Goal: Transaction & Acquisition: Book appointment/travel/reservation

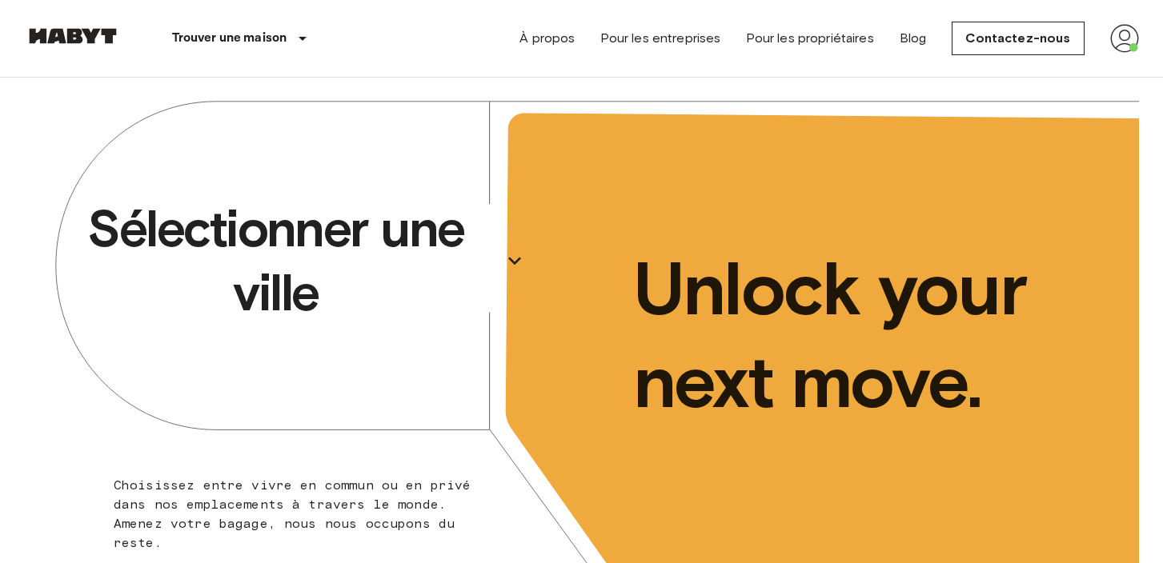
click at [518, 262] on icon "button" at bounding box center [515, 261] width 26 height 26
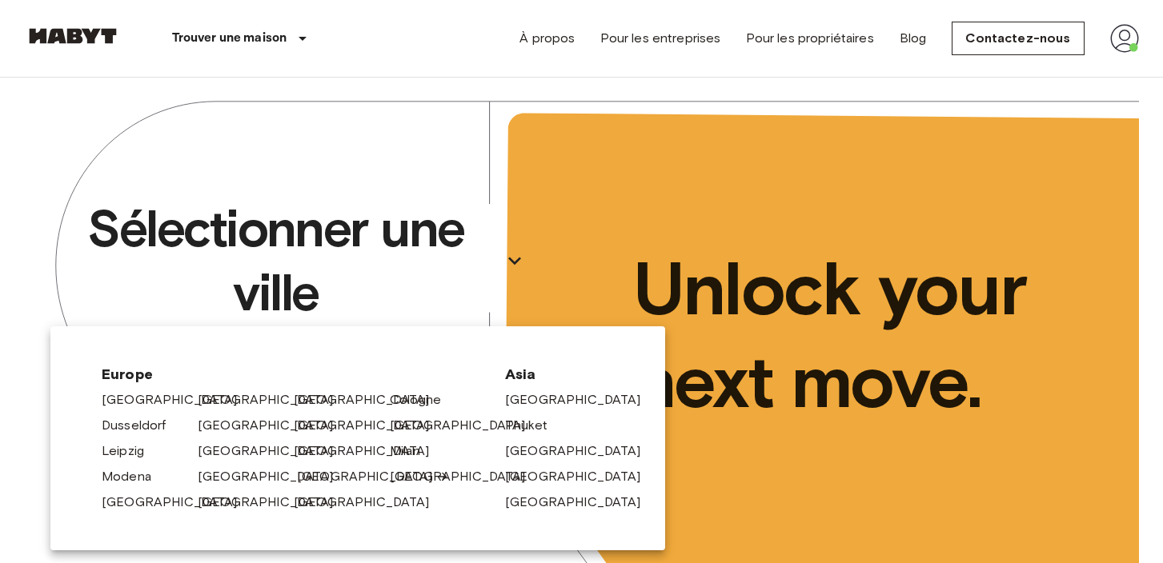
click at [305, 474] on link "[GEOGRAPHIC_DATA]" at bounding box center [373, 476] width 152 height 19
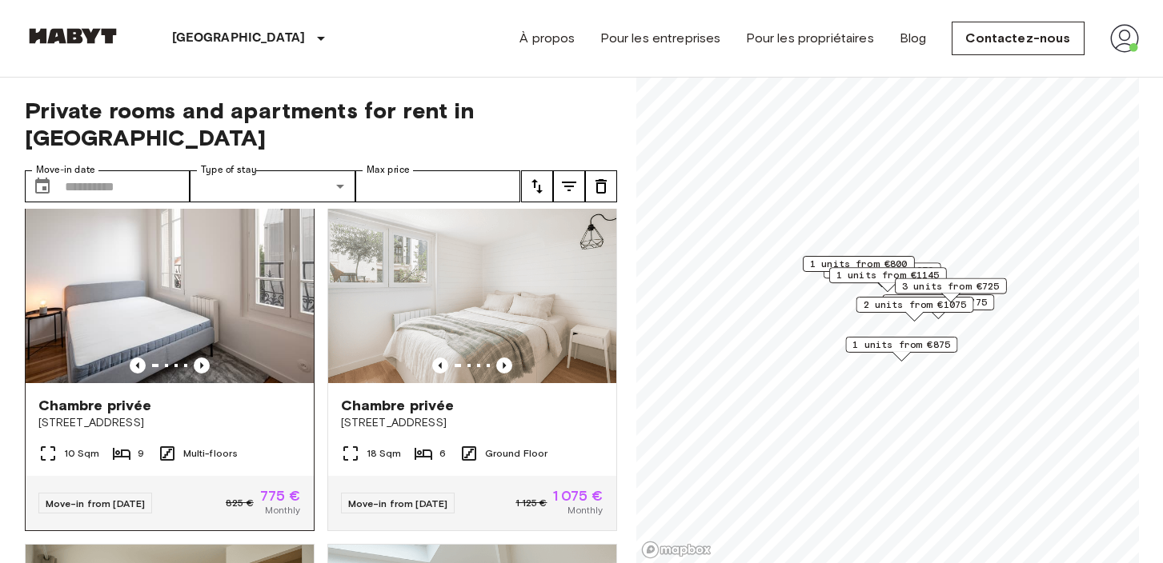
scroll to position [41, 0]
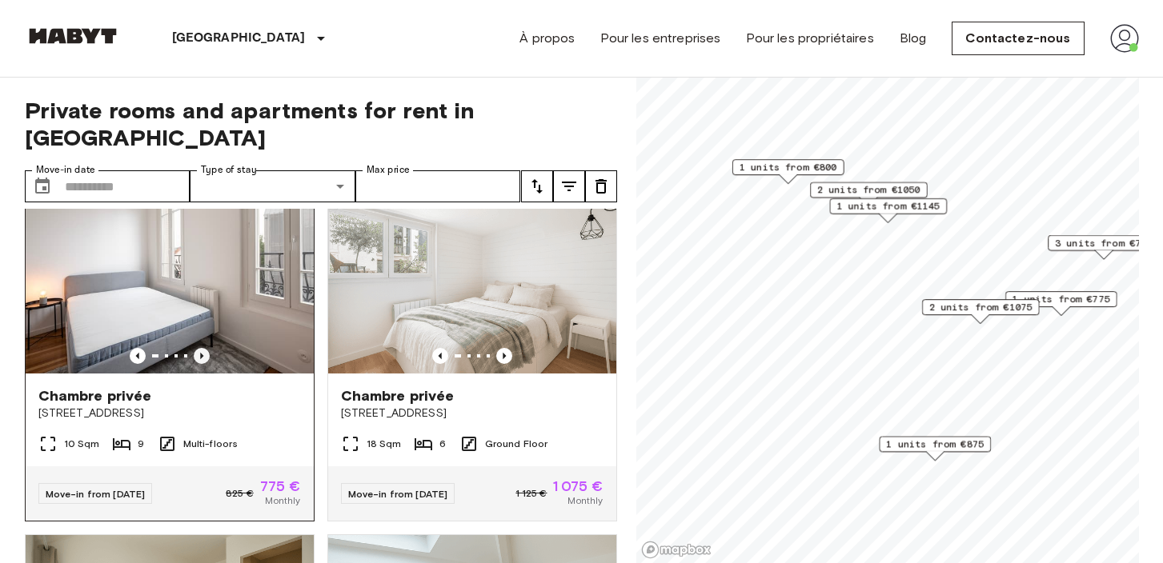
click at [194, 348] on icon "Previous image" at bounding box center [202, 356] width 16 height 16
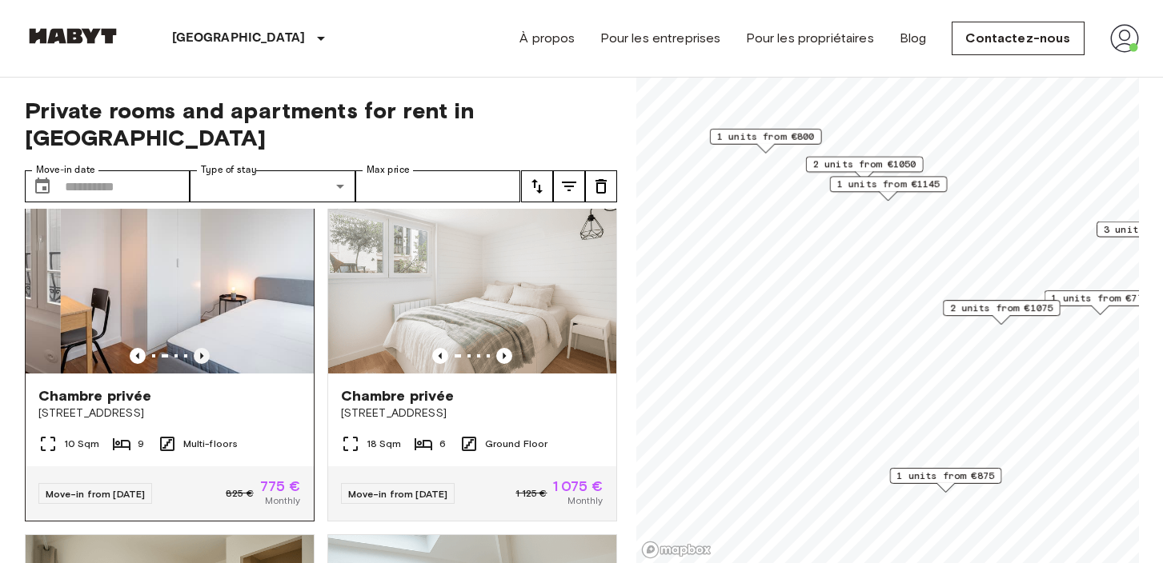
click at [196, 348] on icon "Previous image" at bounding box center [202, 356] width 16 height 16
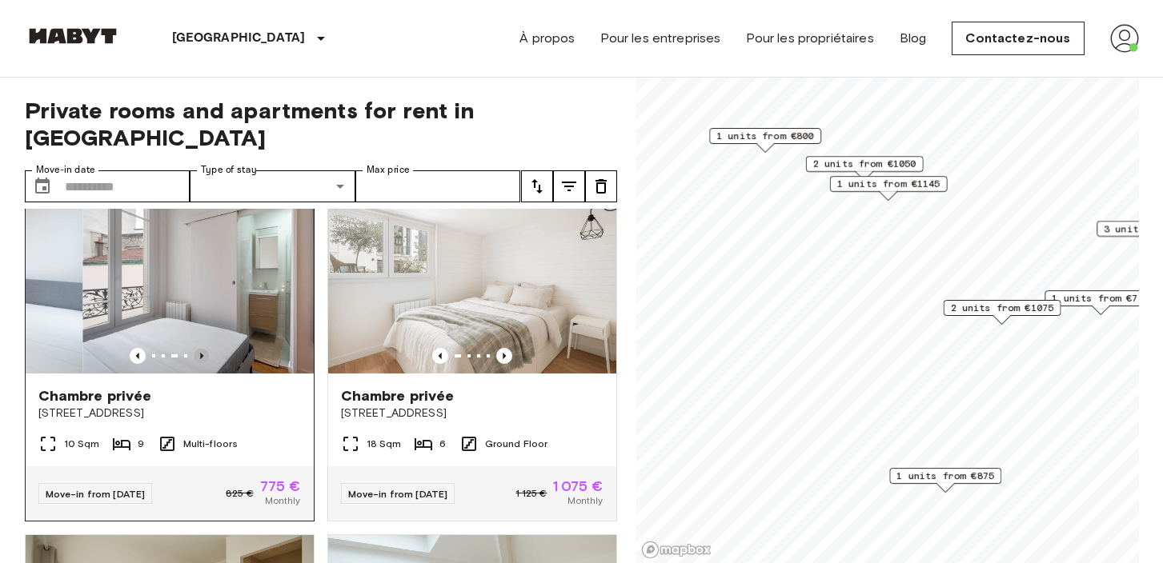
click at [196, 348] on icon "Previous image" at bounding box center [202, 356] width 16 height 16
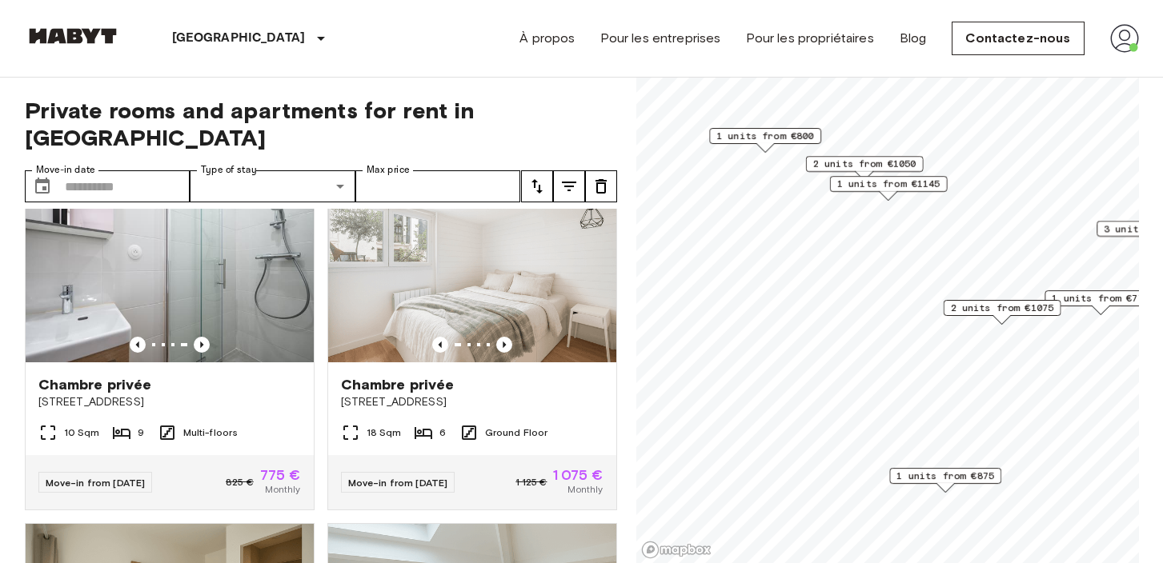
scroll to position [0, 0]
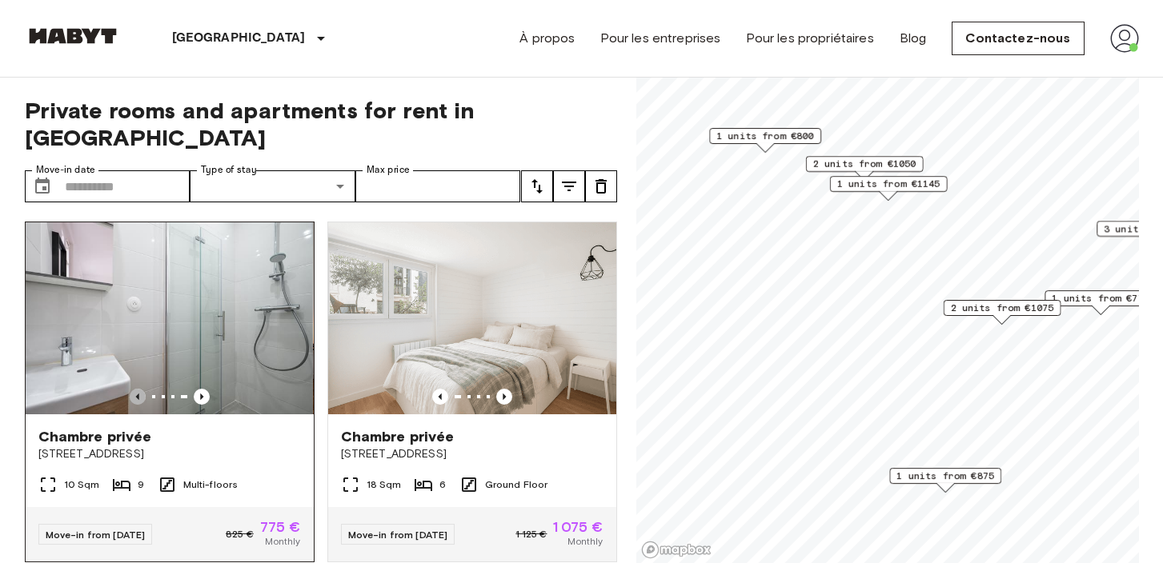
click at [138, 389] on icon "Previous image" at bounding box center [138, 397] width 16 height 16
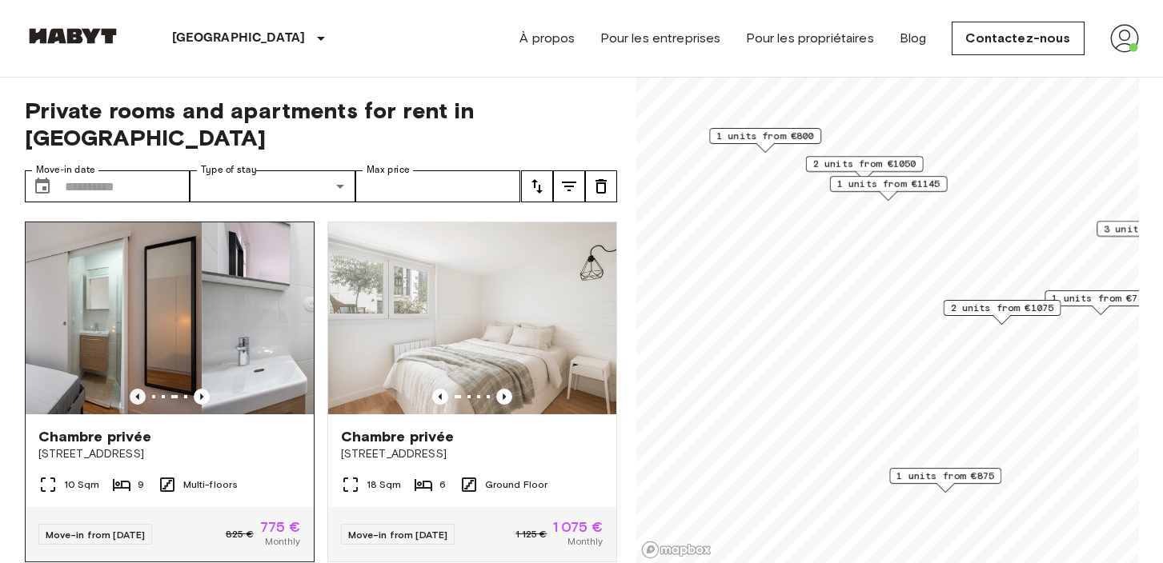
click at [138, 389] on icon "Previous image" at bounding box center [138, 397] width 16 height 16
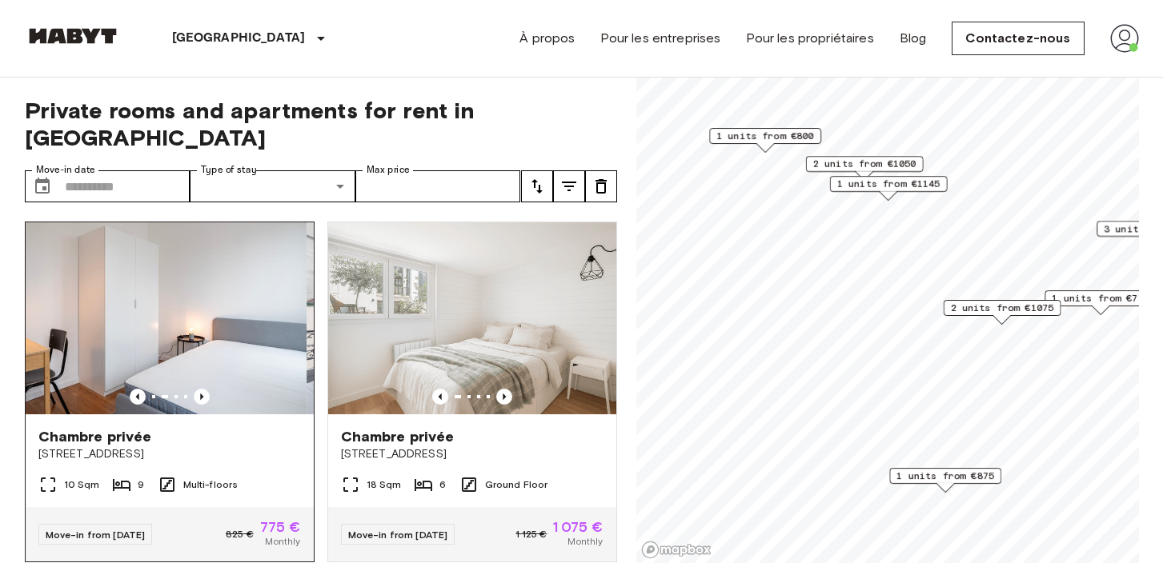
click at [167, 292] on img at bounding box center [162, 318] width 288 height 192
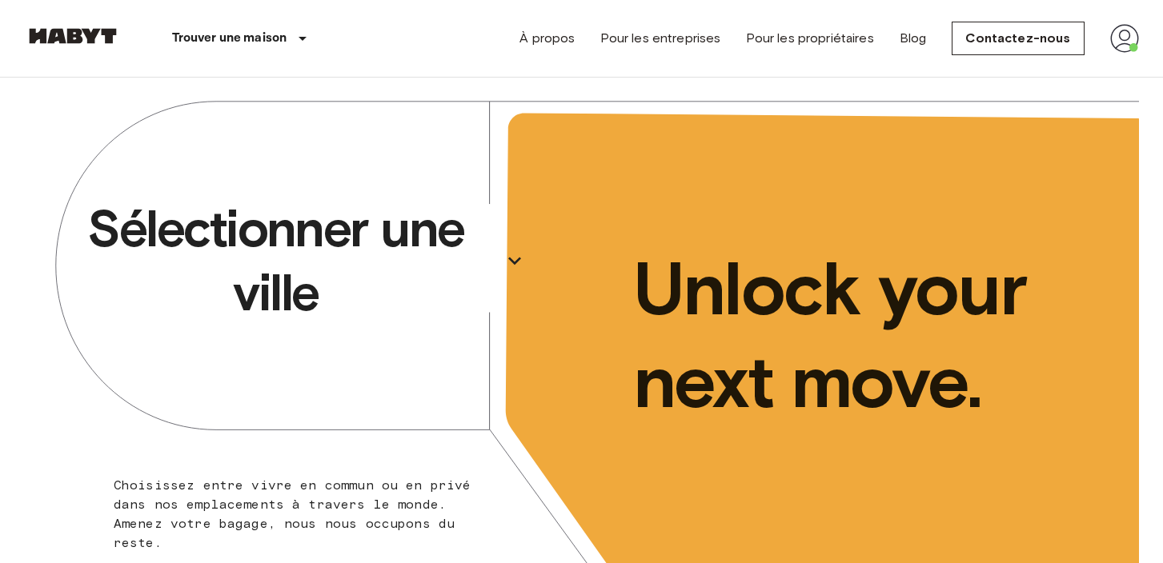
click at [424, 257] on p "Sélectionner une ville" at bounding box center [276, 261] width 438 height 128
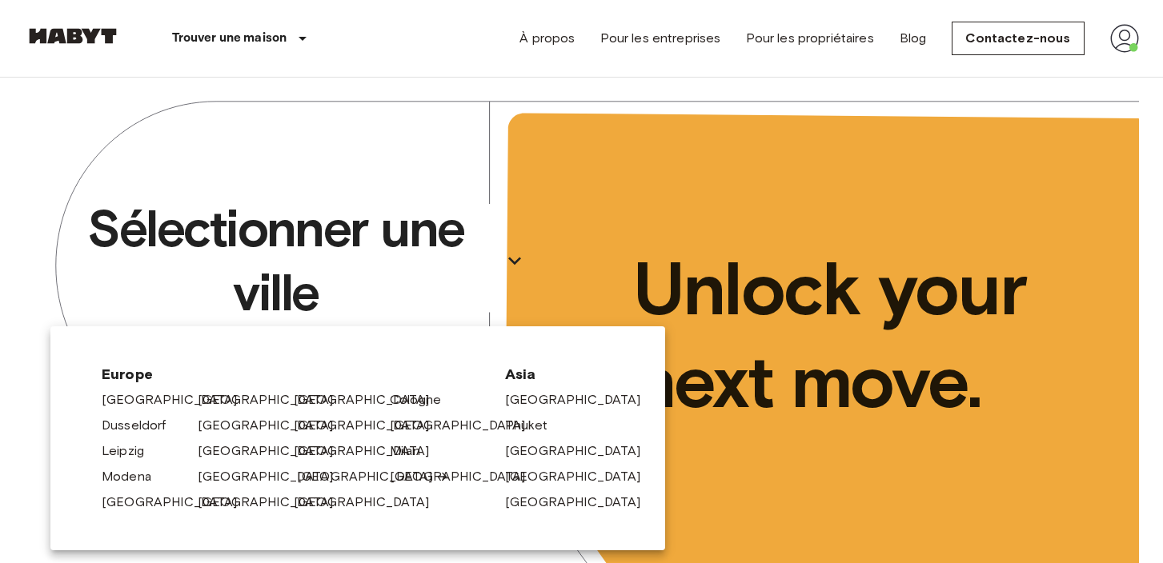
click at [294, 477] on div "[GEOGRAPHIC_DATA]" at bounding box center [335, 474] width 96 height 26
click at [305, 474] on link "[GEOGRAPHIC_DATA]" at bounding box center [373, 476] width 152 height 19
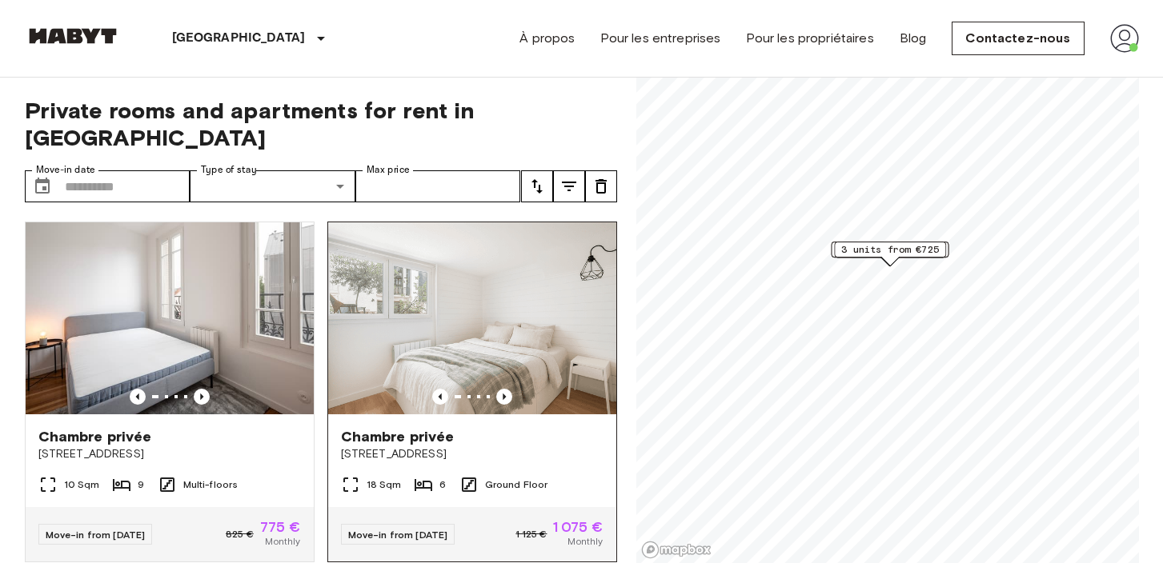
click at [498, 277] on img at bounding box center [472, 318] width 288 height 192
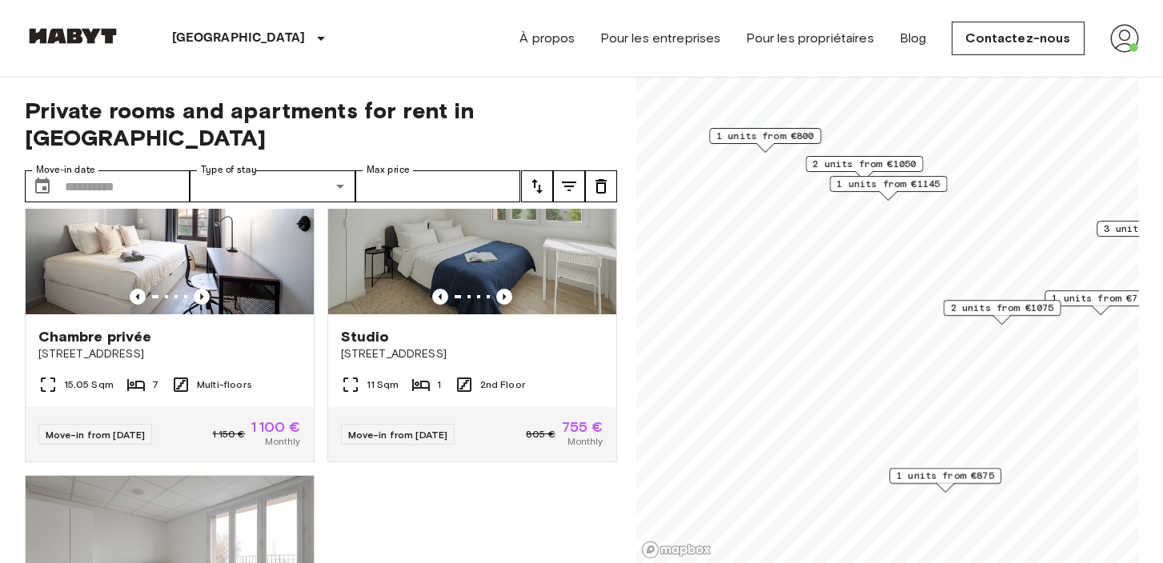
scroll to position [1772, 0]
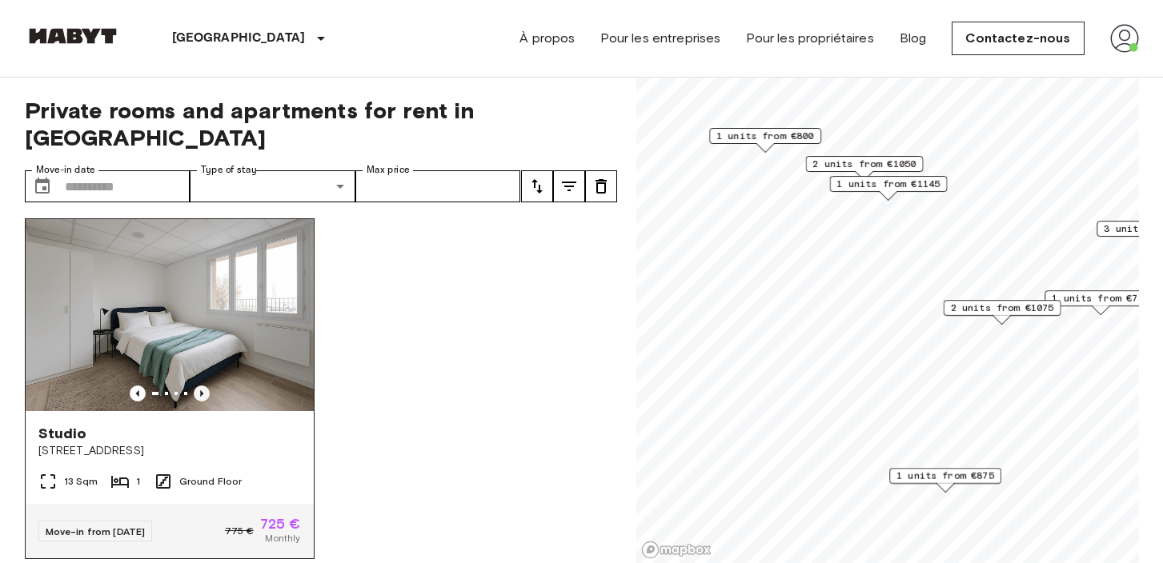
click at [199, 386] on icon "Previous image" at bounding box center [202, 394] width 16 height 16
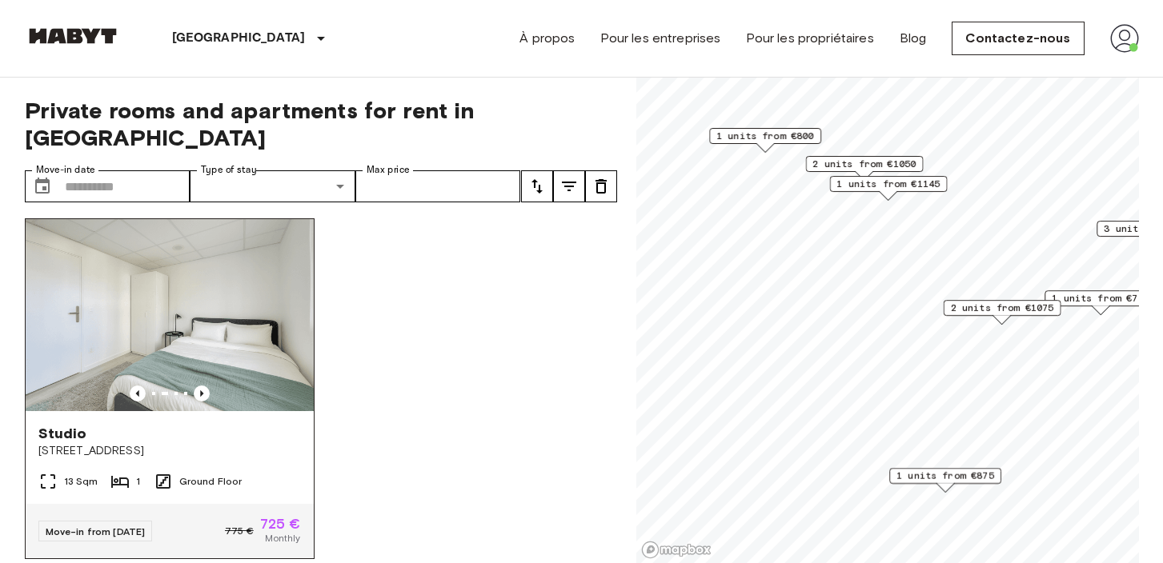
click at [211, 315] on img at bounding box center [170, 315] width 288 height 192
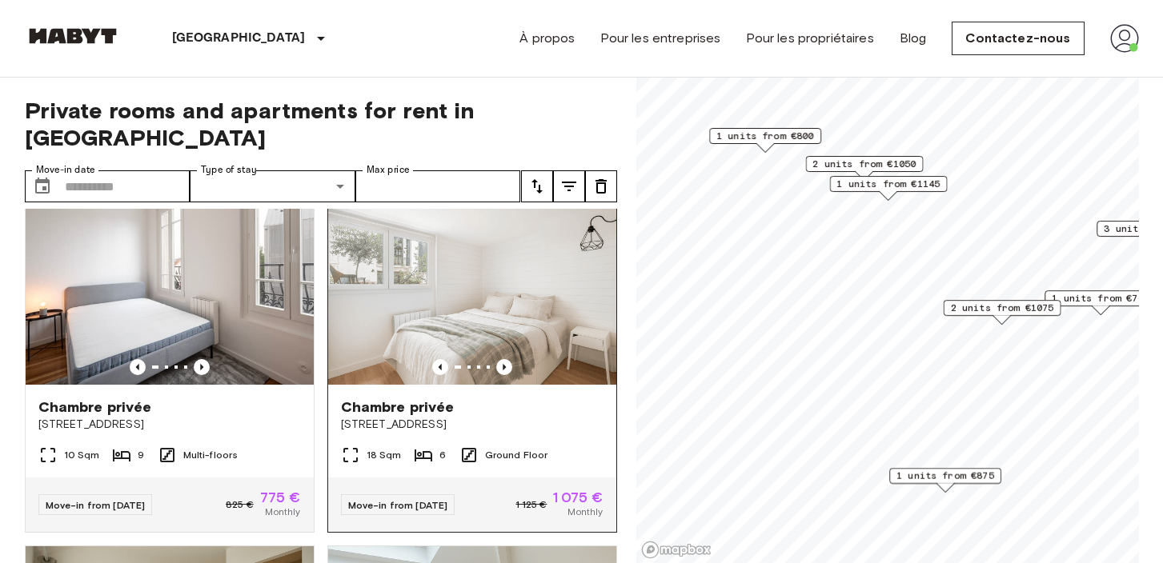
scroll to position [31, 0]
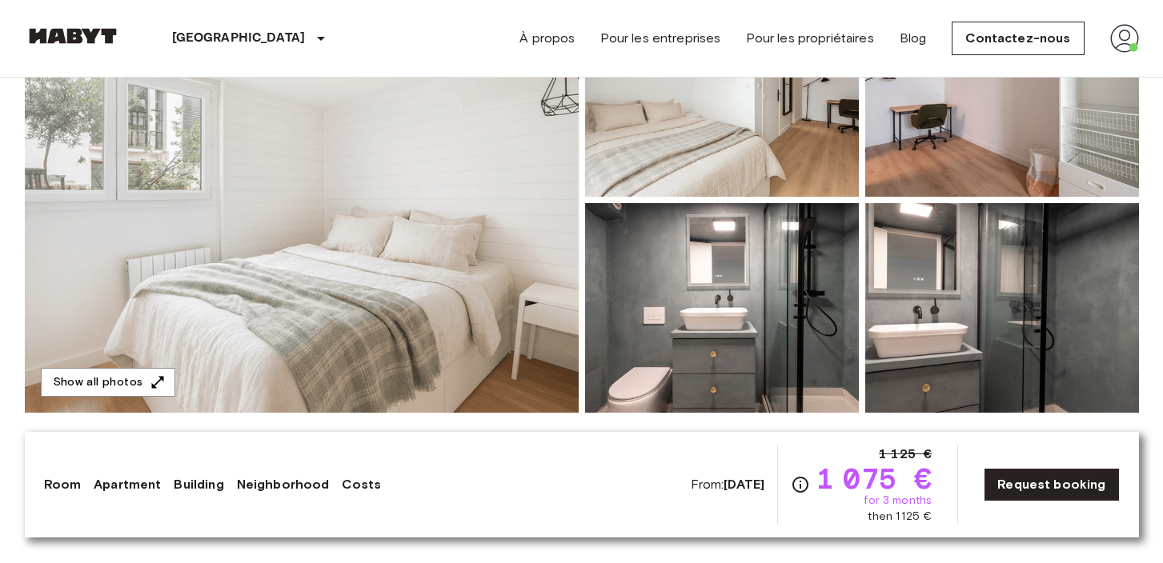
scroll to position [238, 0]
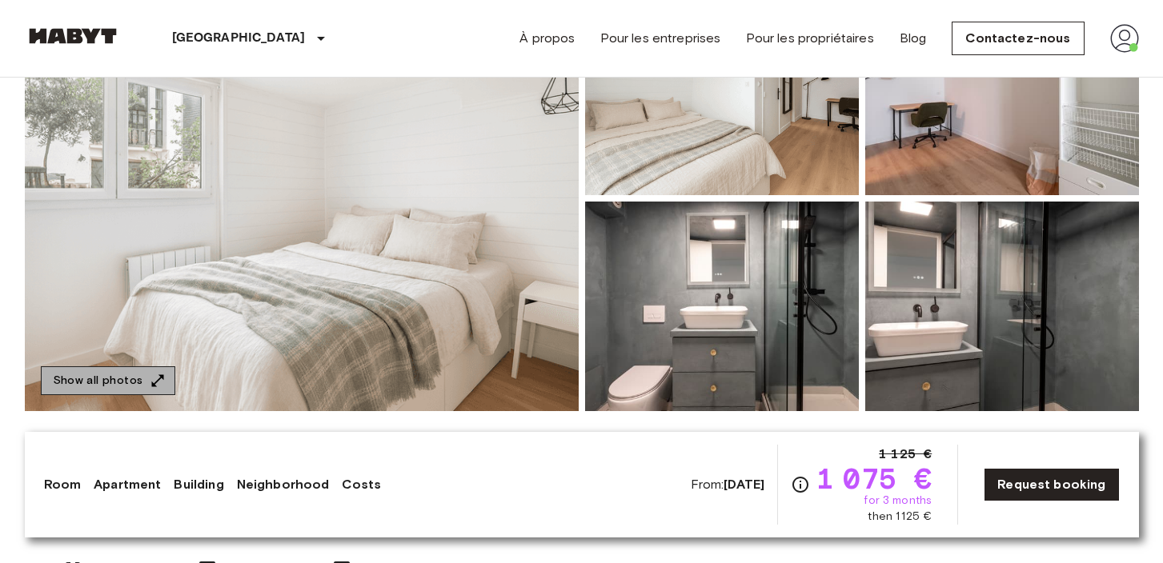
click at [150, 376] on icon "button" at bounding box center [158, 381] width 16 height 16
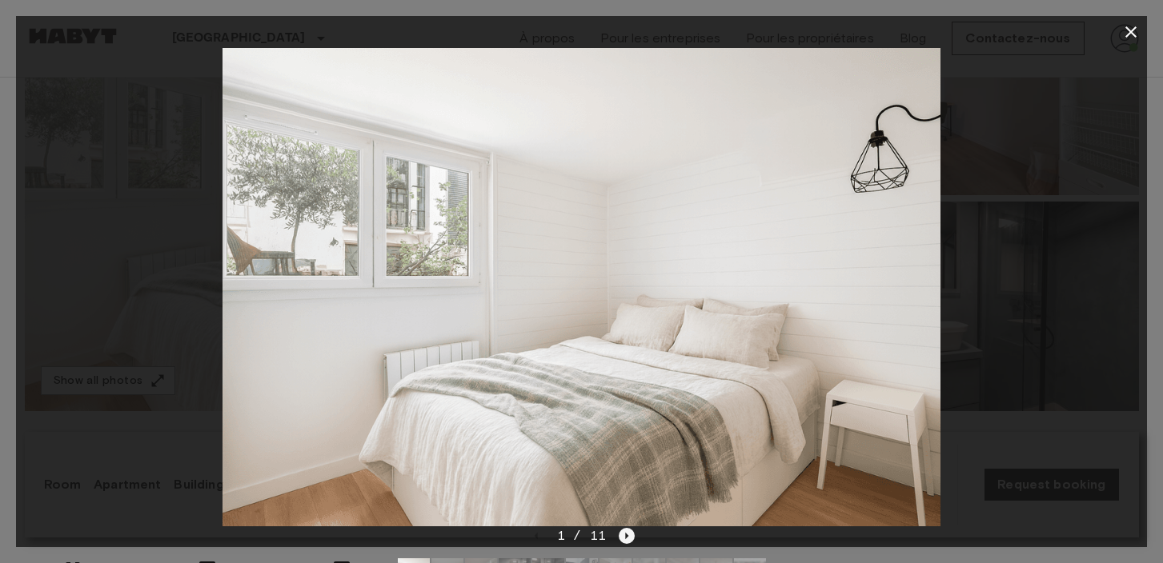
click at [627, 537] on icon "Next image" at bounding box center [626, 536] width 3 height 6
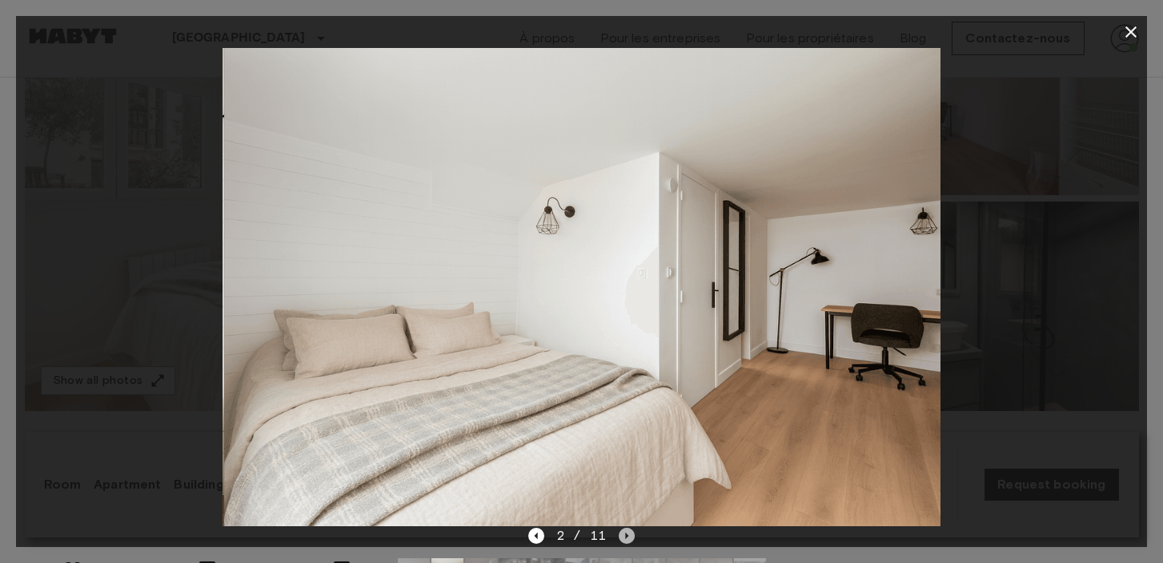
click at [627, 537] on icon "Next image" at bounding box center [626, 536] width 3 height 6
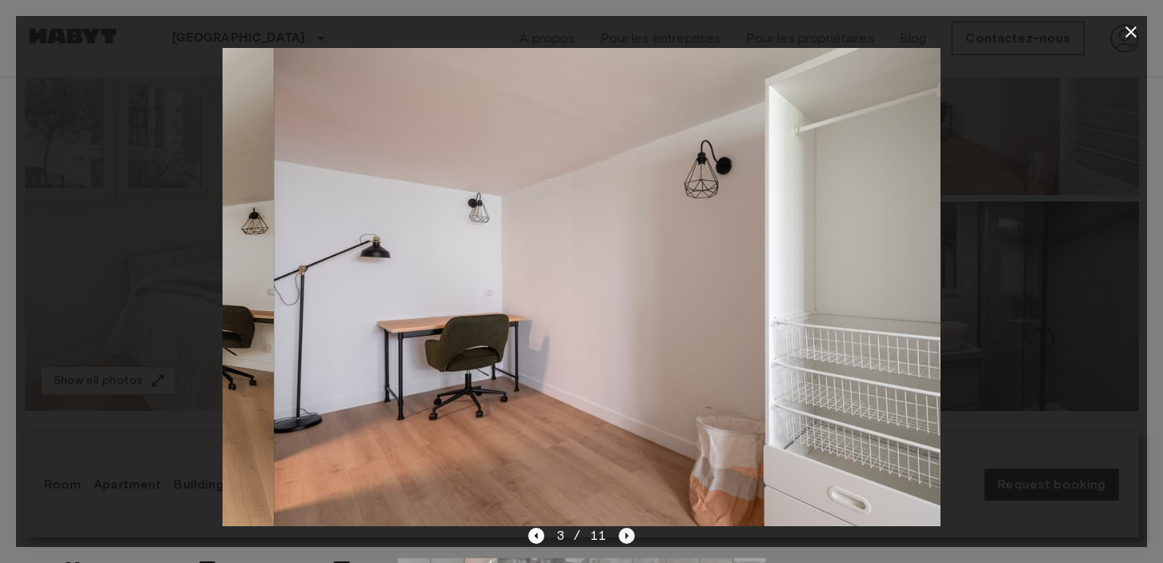
click at [627, 537] on icon "Next image" at bounding box center [626, 536] width 3 height 6
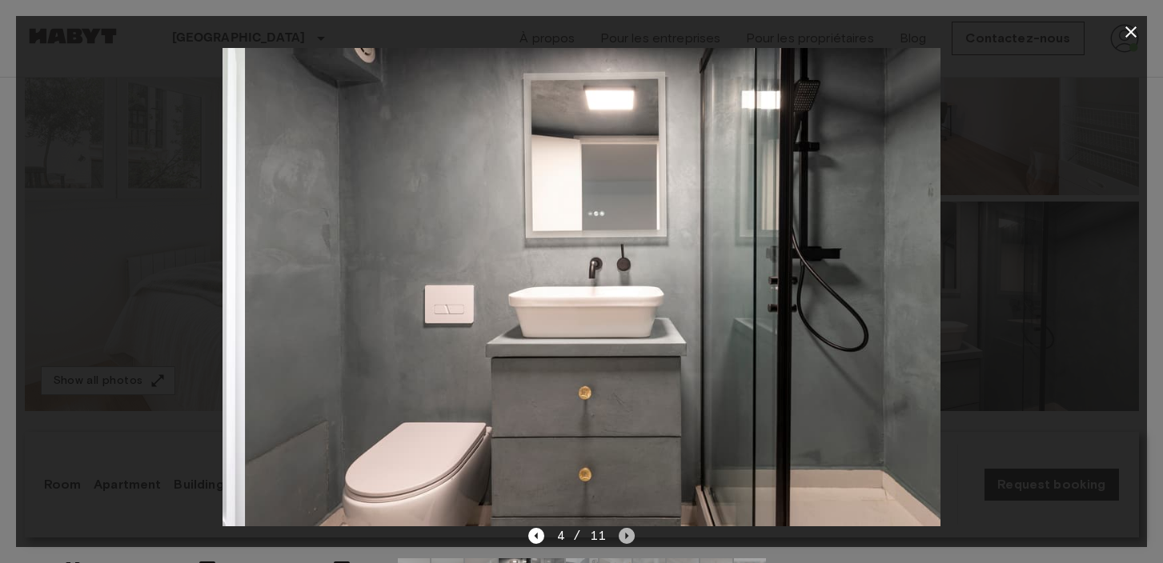
click at [627, 536] on icon "Next image" at bounding box center [626, 536] width 3 height 6
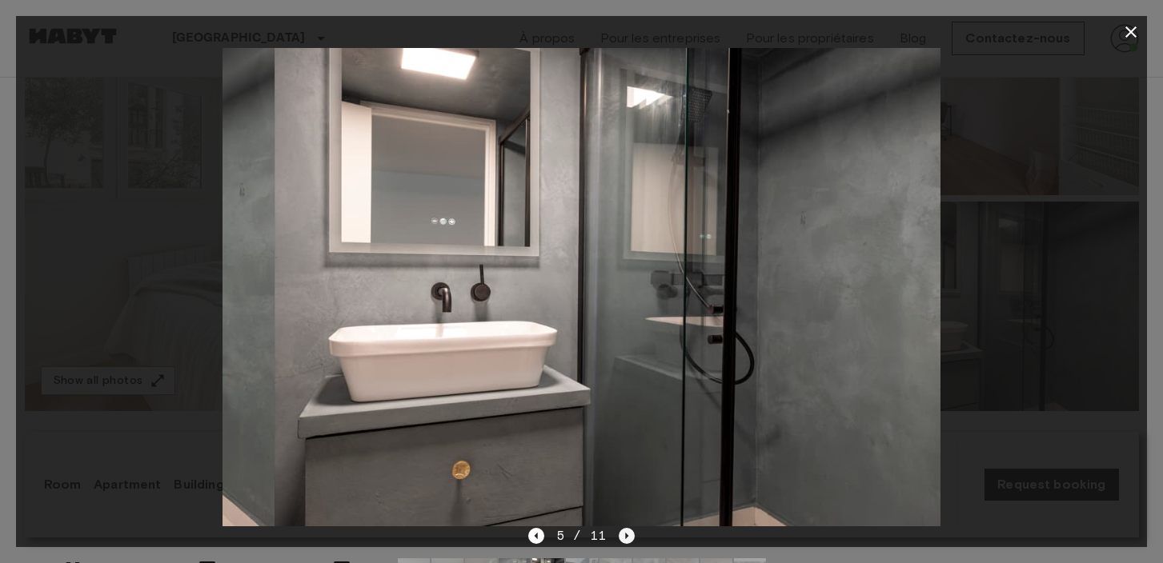
click at [627, 536] on icon "Next image" at bounding box center [626, 536] width 3 height 6
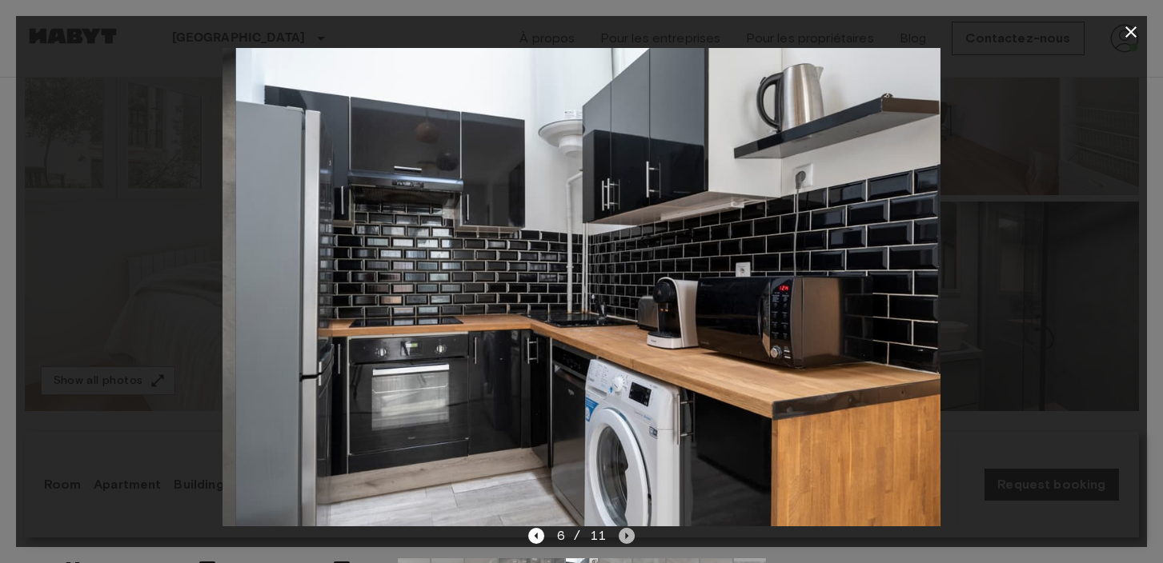
click at [627, 536] on icon "Next image" at bounding box center [626, 536] width 3 height 6
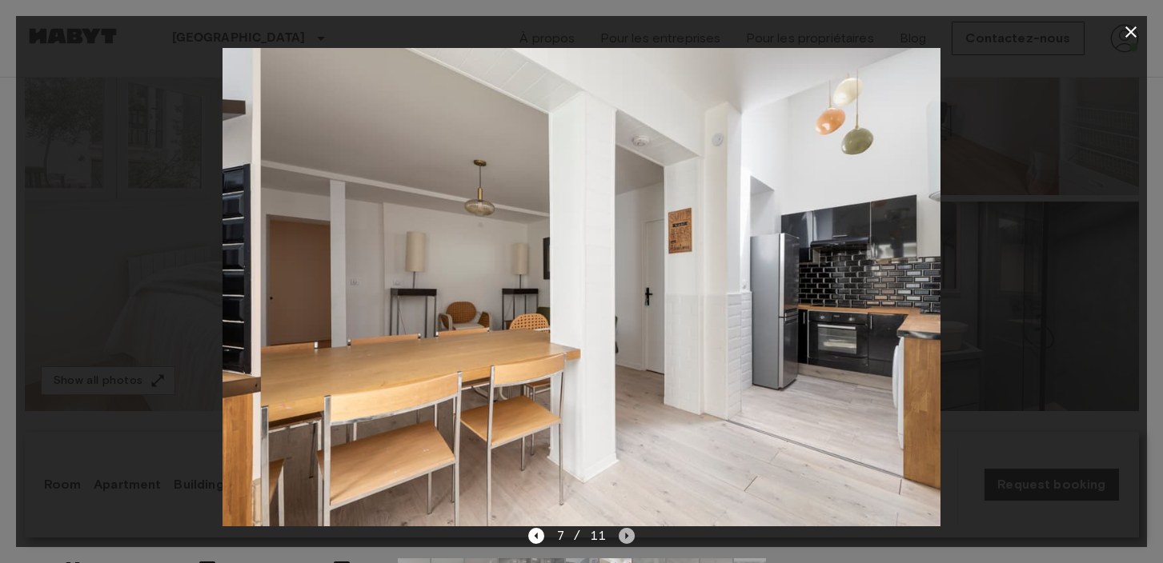
click at [627, 536] on icon "Next image" at bounding box center [626, 536] width 3 height 6
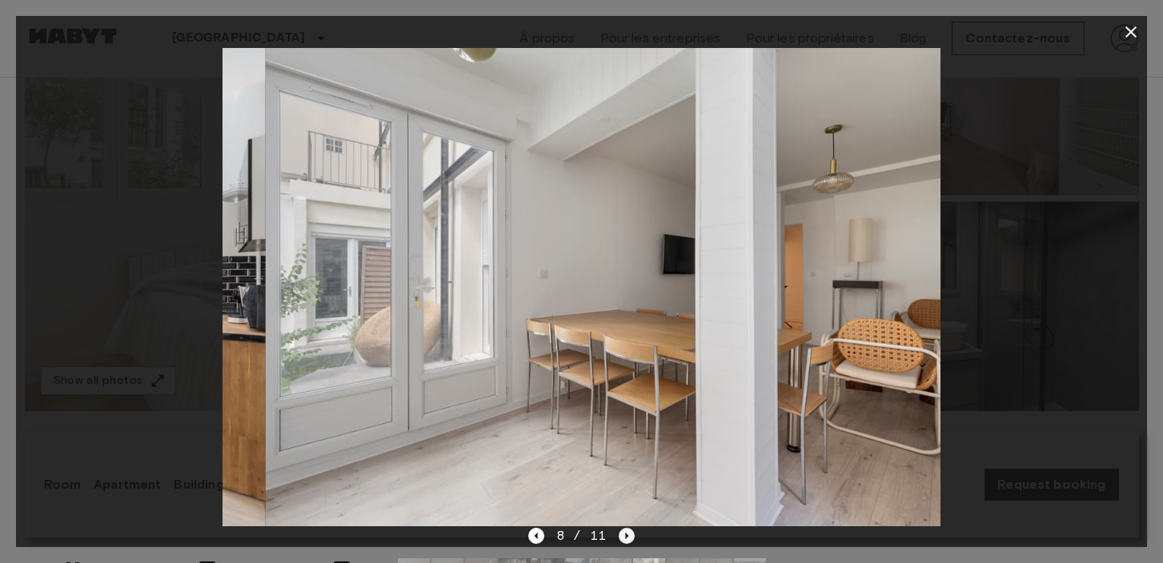
click at [627, 536] on icon "Next image" at bounding box center [626, 536] width 3 height 6
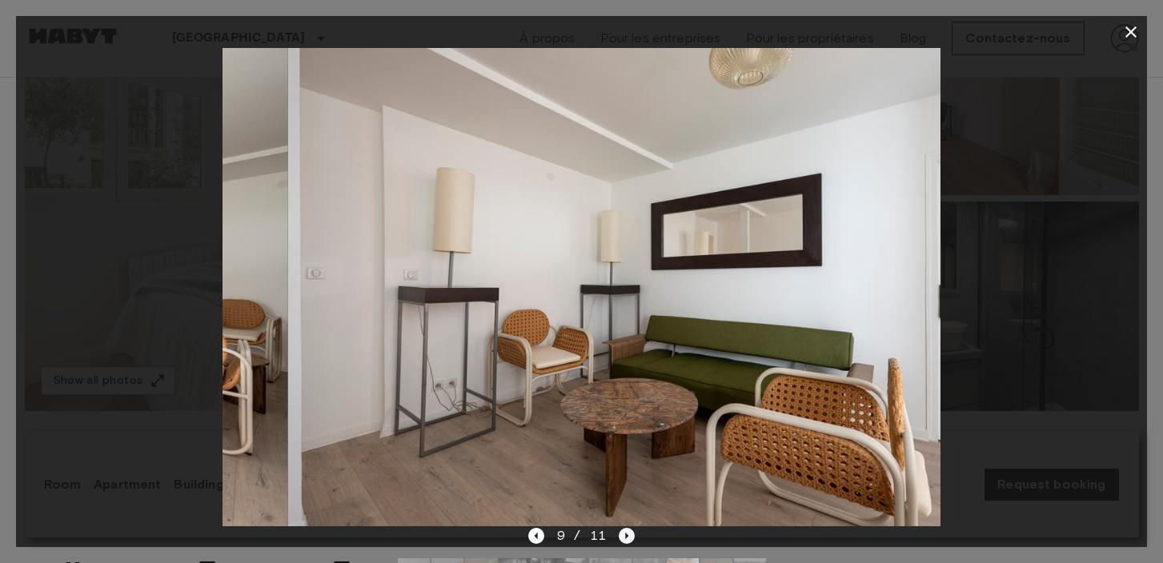
click at [627, 536] on icon "Next image" at bounding box center [626, 536] width 3 height 6
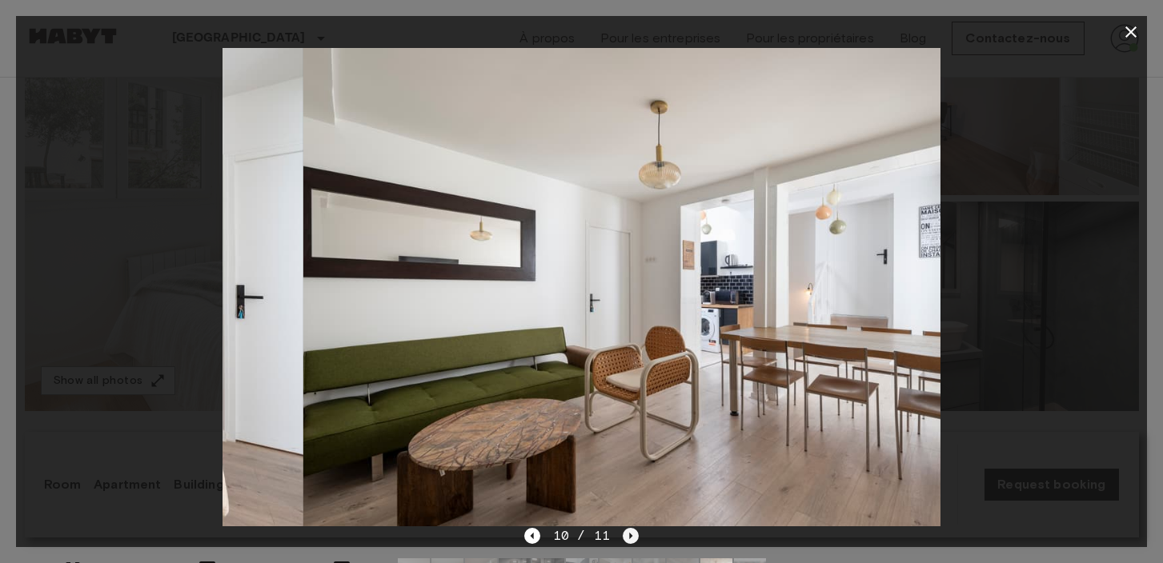
click at [627, 536] on icon "Next image" at bounding box center [631, 536] width 16 height 16
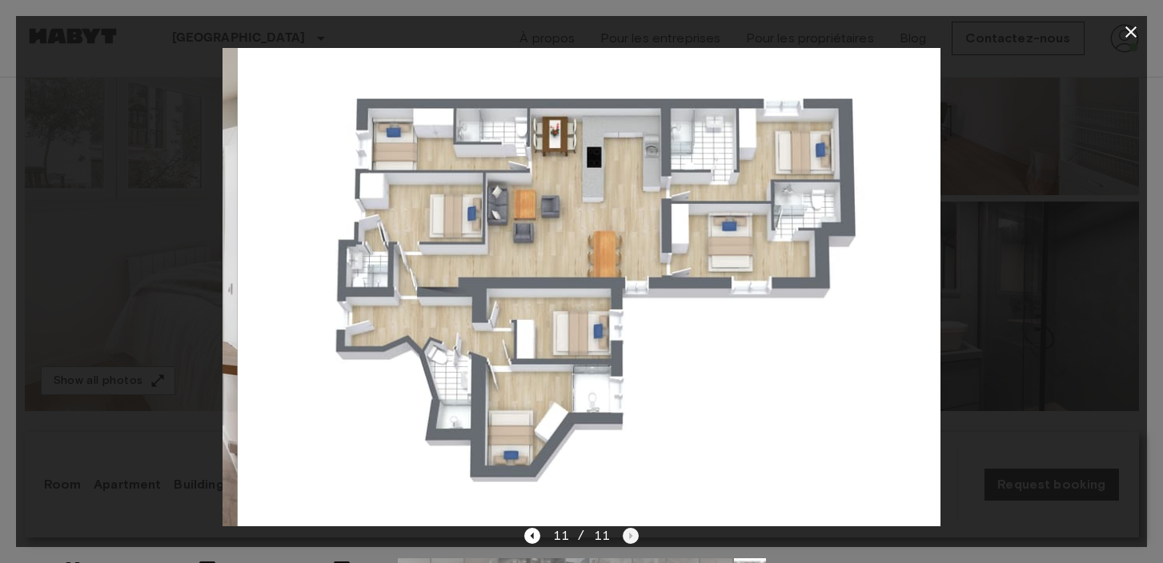
click at [627, 536] on div "11 / 11" at bounding box center [581, 535] width 114 height 19
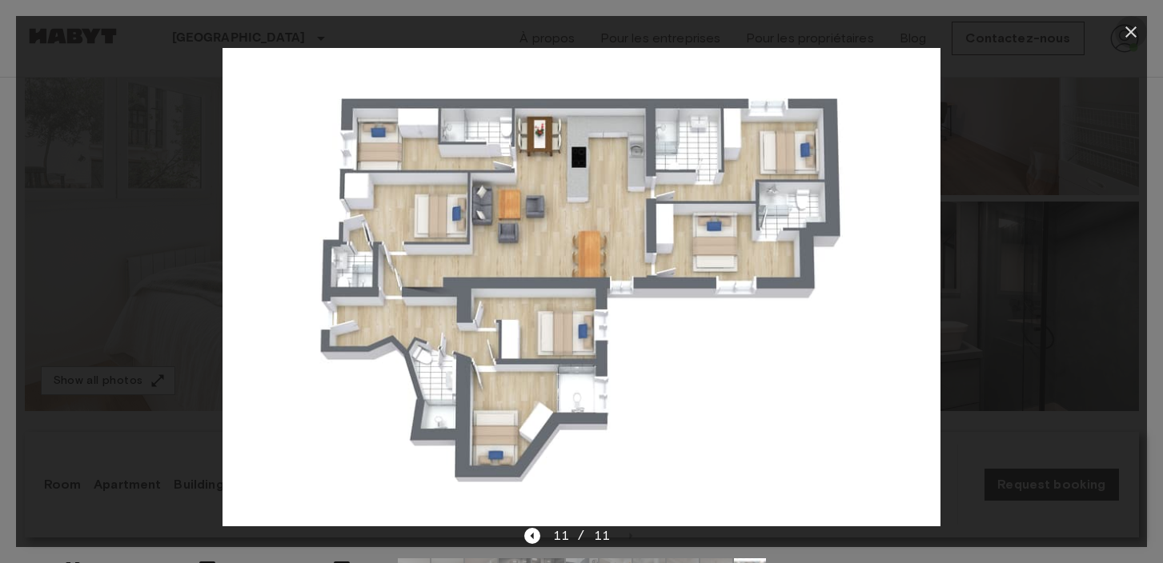
click at [1126, 31] on icon "button" at bounding box center [1130, 31] width 19 height 19
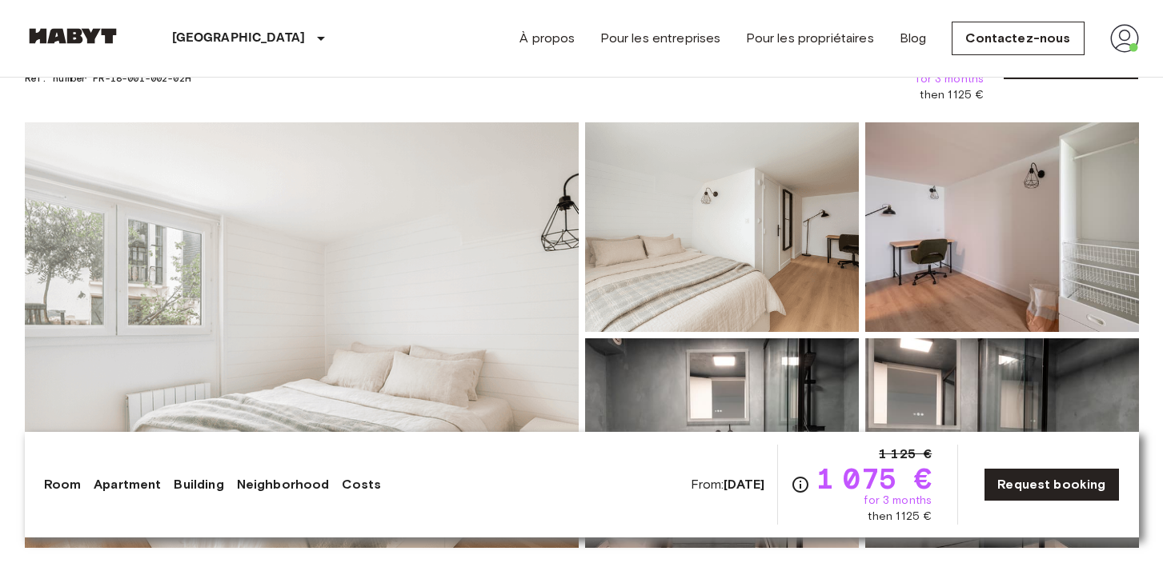
scroll to position [78, 0]
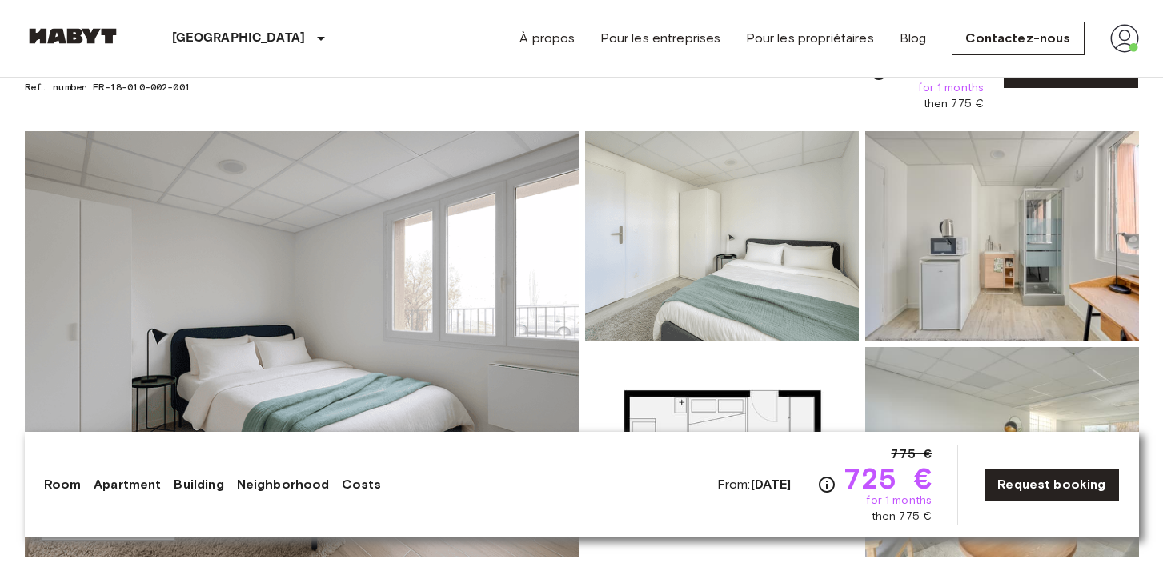
scroll to position [123, 0]
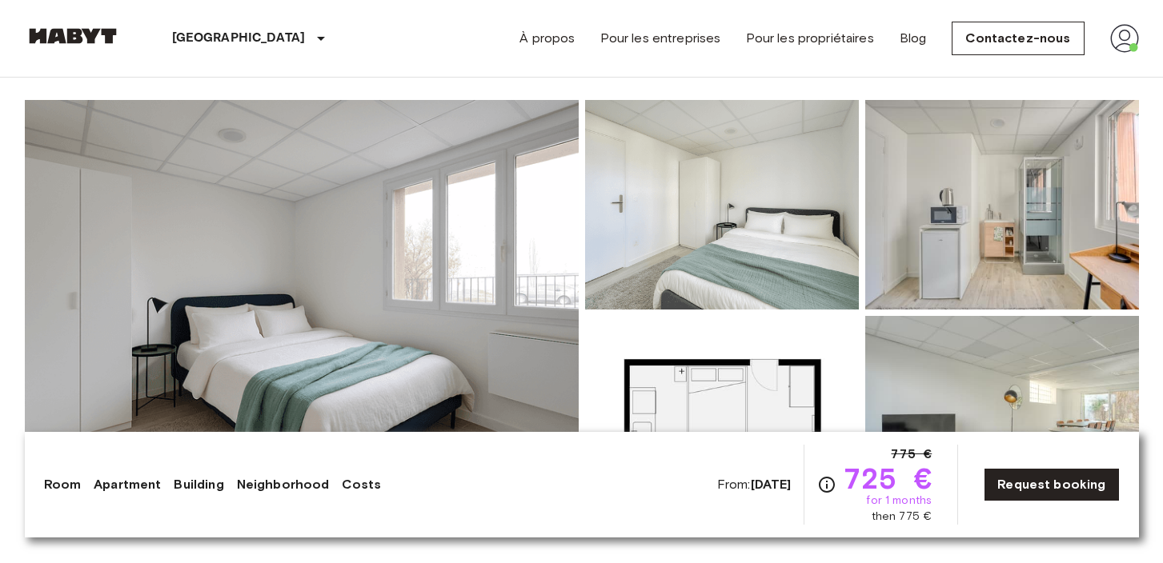
click at [308, 361] on img at bounding box center [302, 313] width 554 height 426
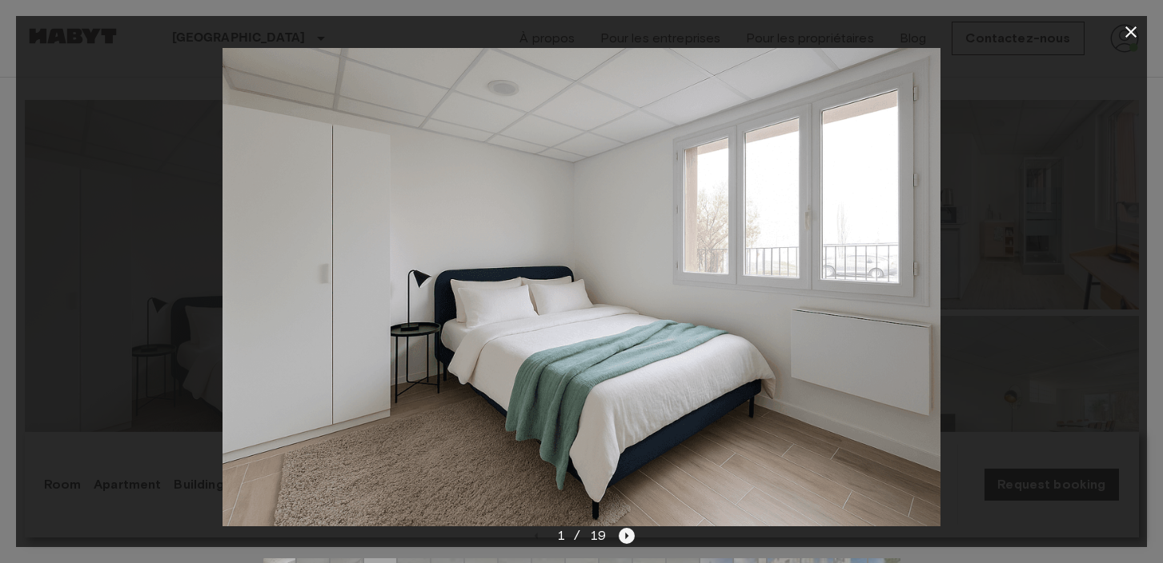
click at [629, 540] on icon "Next image" at bounding box center [627, 536] width 16 height 16
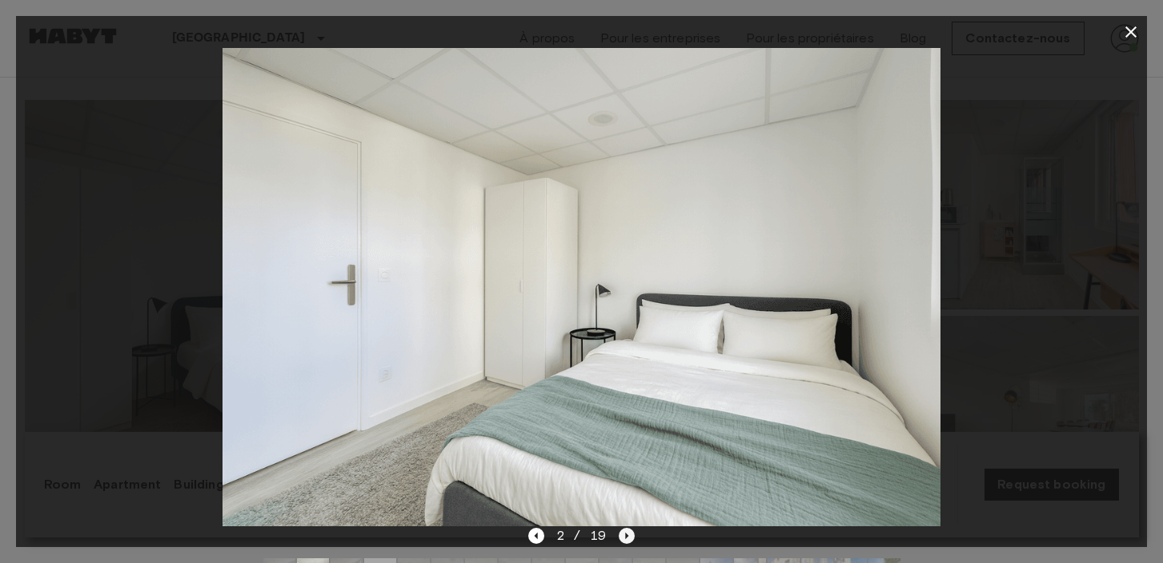
click at [629, 540] on icon "Next image" at bounding box center [627, 536] width 16 height 16
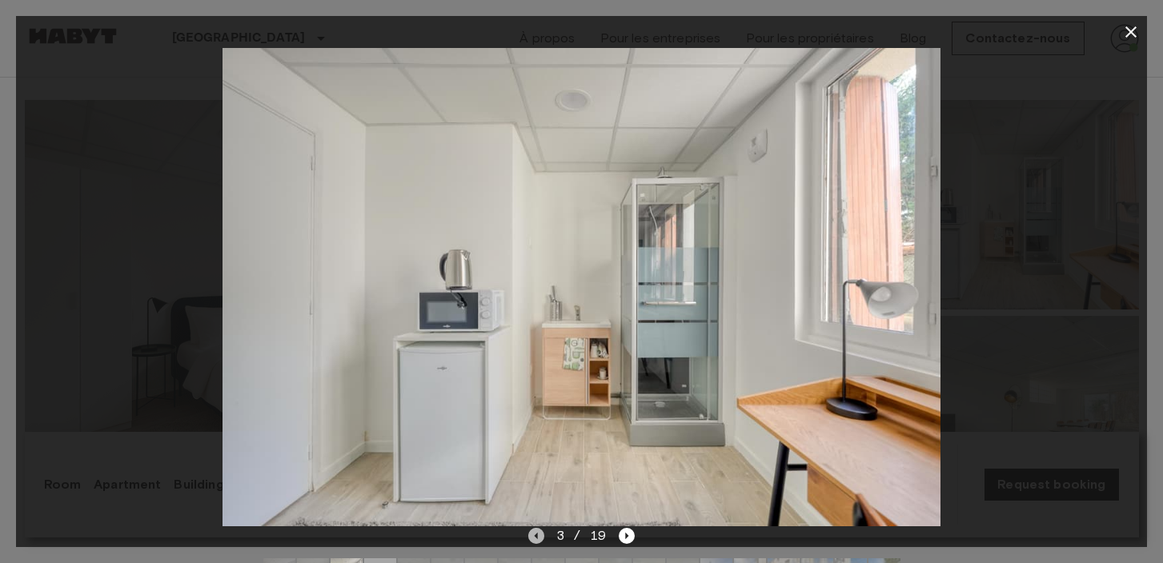
click at [534, 536] on icon "Previous image" at bounding box center [536, 536] width 16 height 16
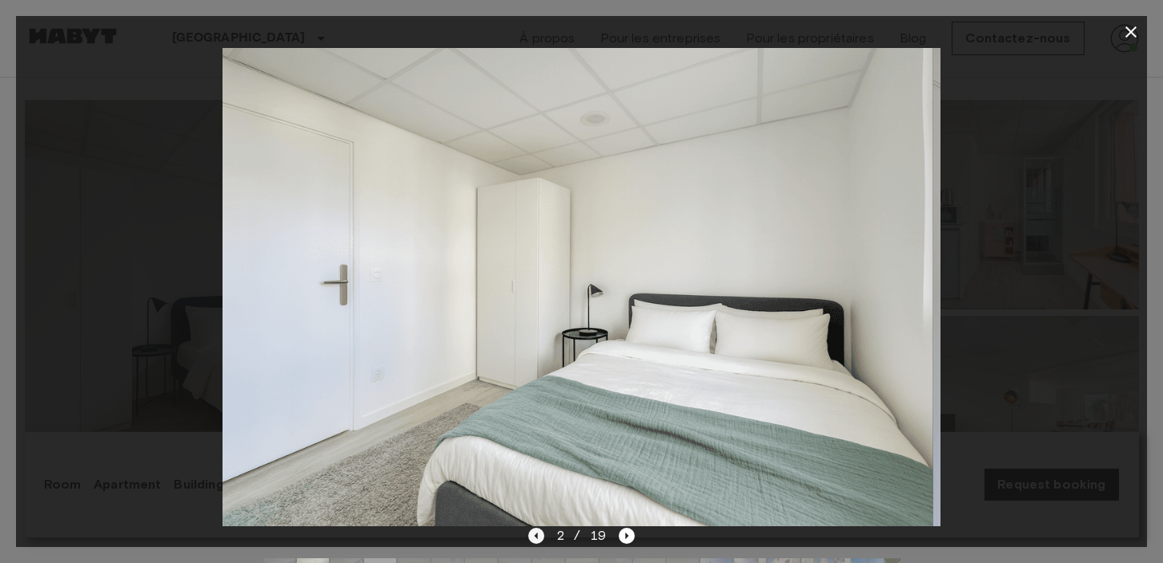
click at [534, 536] on icon "Previous image" at bounding box center [536, 536] width 16 height 16
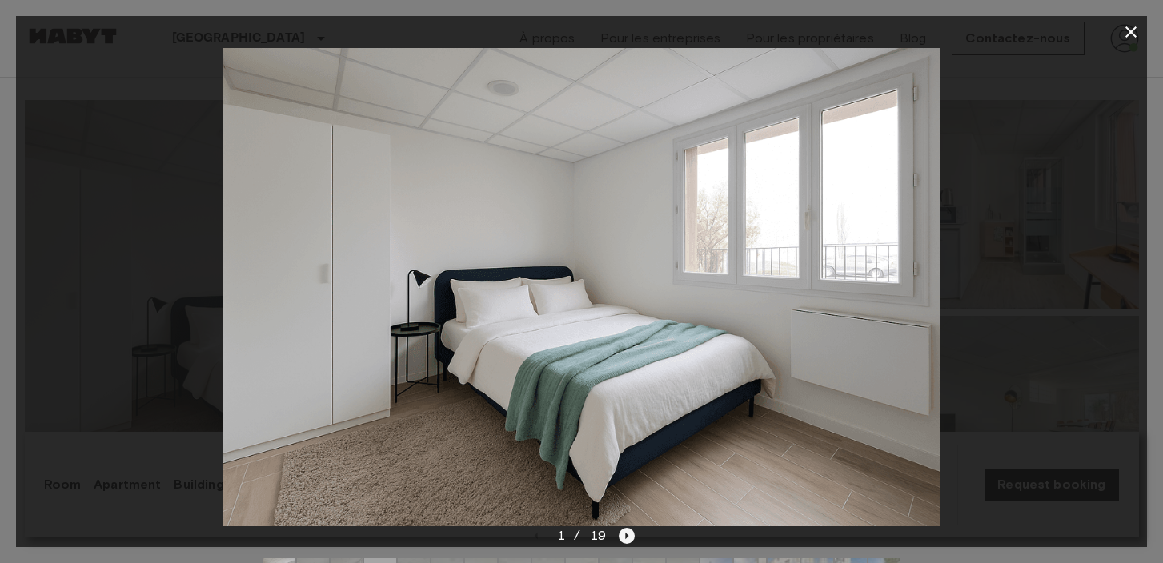
click at [625, 538] on icon "Next image" at bounding box center [626, 536] width 3 height 6
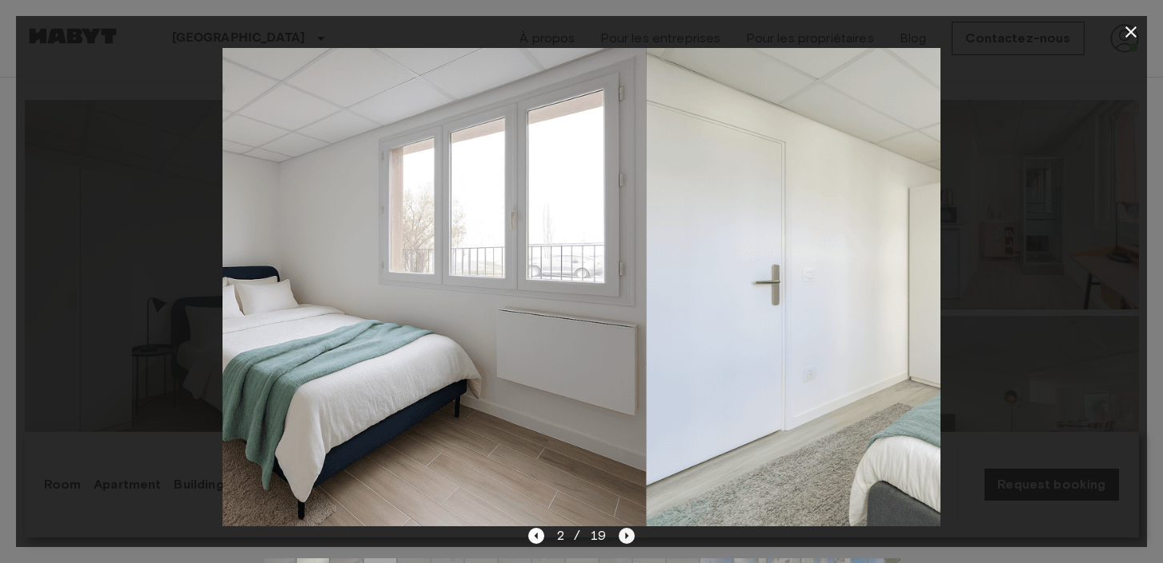
click at [625, 538] on icon "Next image" at bounding box center [626, 536] width 3 height 6
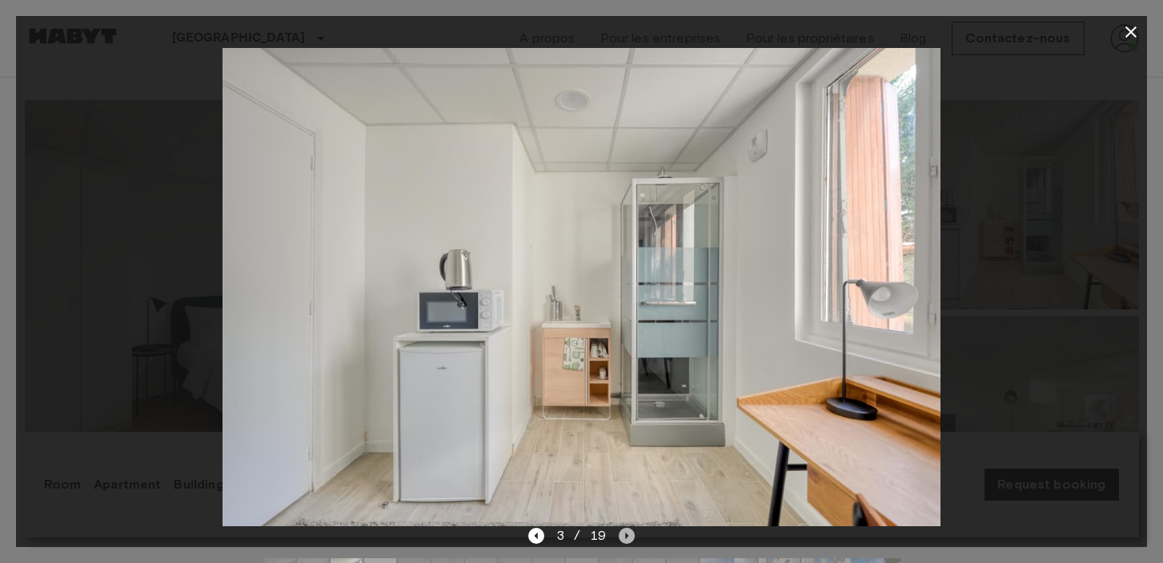
click at [625, 538] on icon "Next image" at bounding box center [626, 536] width 3 height 6
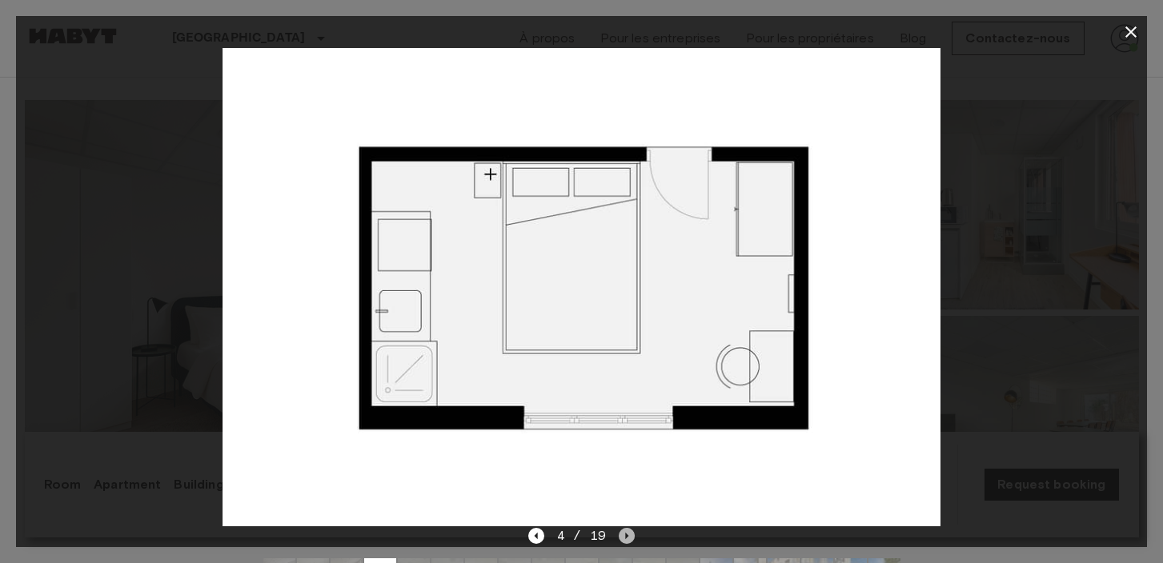
click at [625, 538] on icon "Next image" at bounding box center [626, 536] width 3 height 6
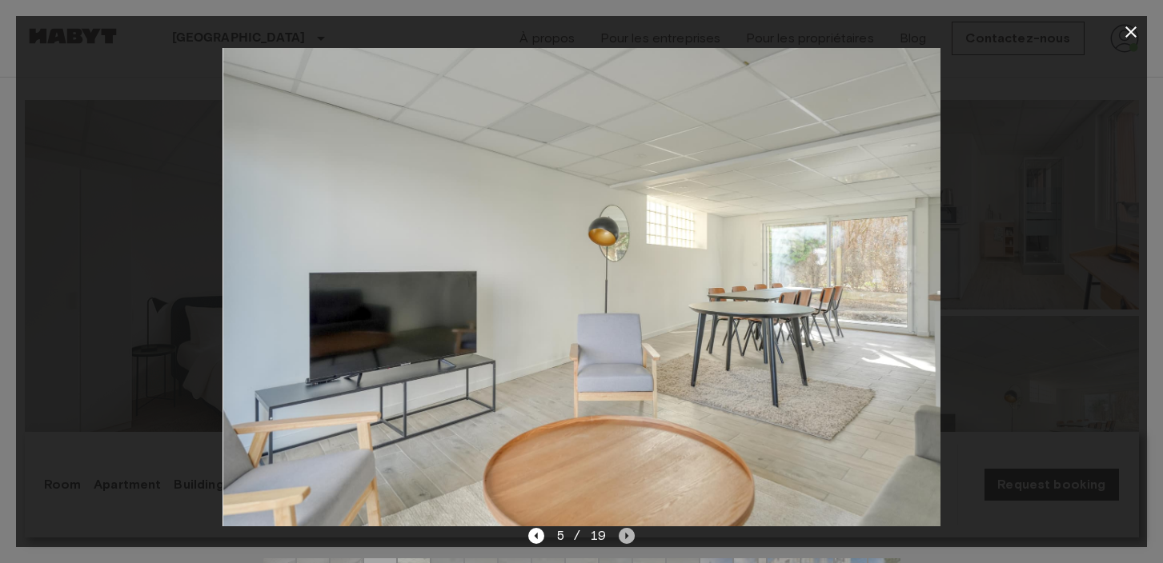
click at [625, 538] on icon "Next image" at bounding box center [626, 536] width 3 height 6
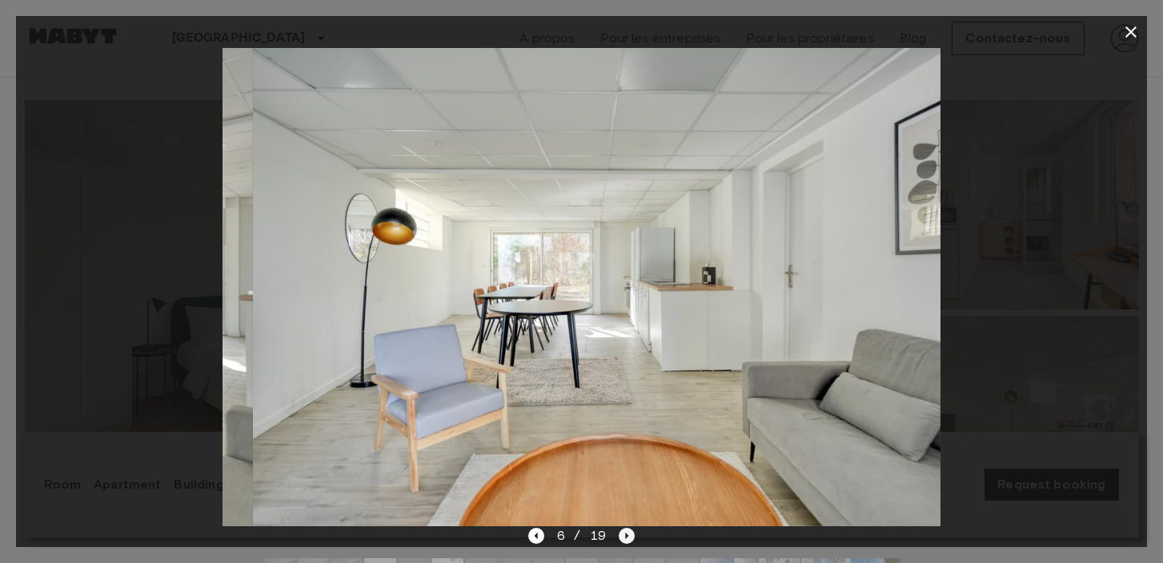
click at [625, 538] on icon "Next image" at bounding box center [626, 536] width 3 height 6
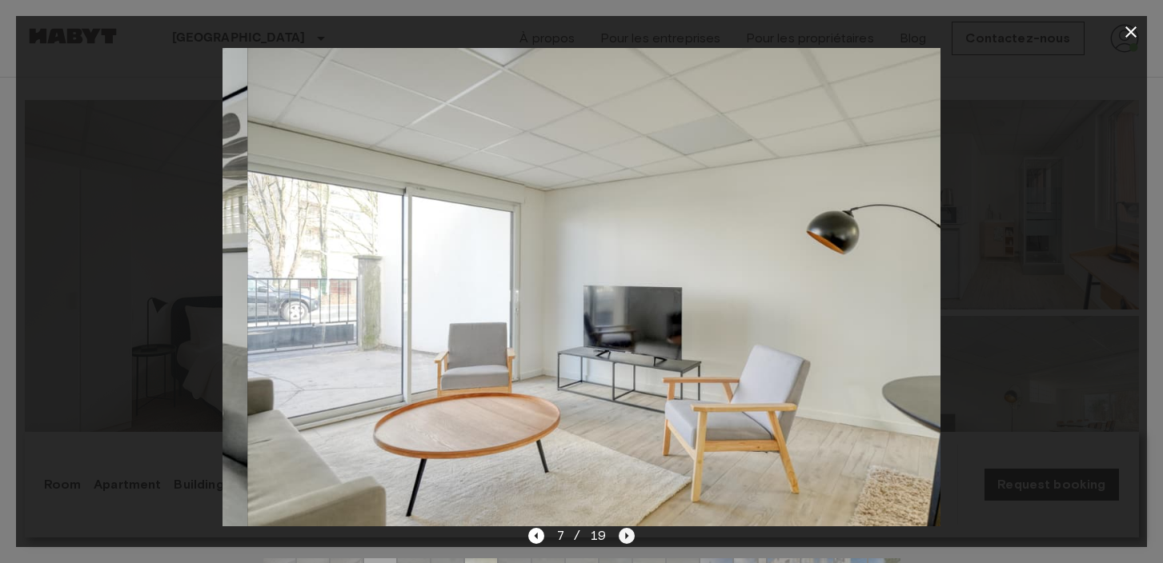
click at [625, 538] on icon "Next image" at bounding box center [626, 536] width 3 height 6
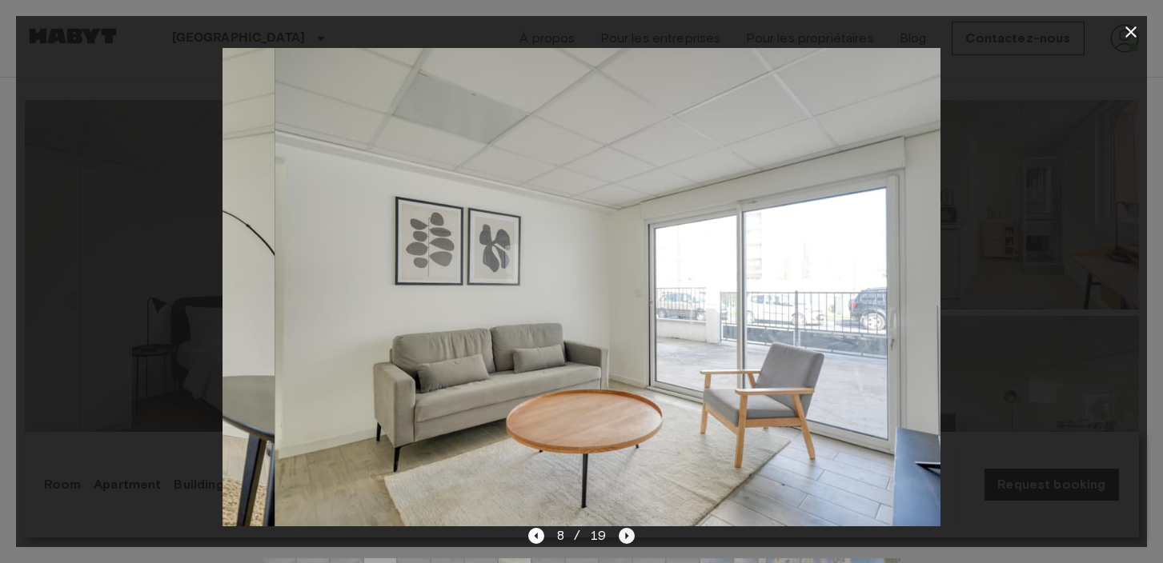
click at [625, 538] on icon "Next image" at bounding box center [626, 536] width 3 height 6
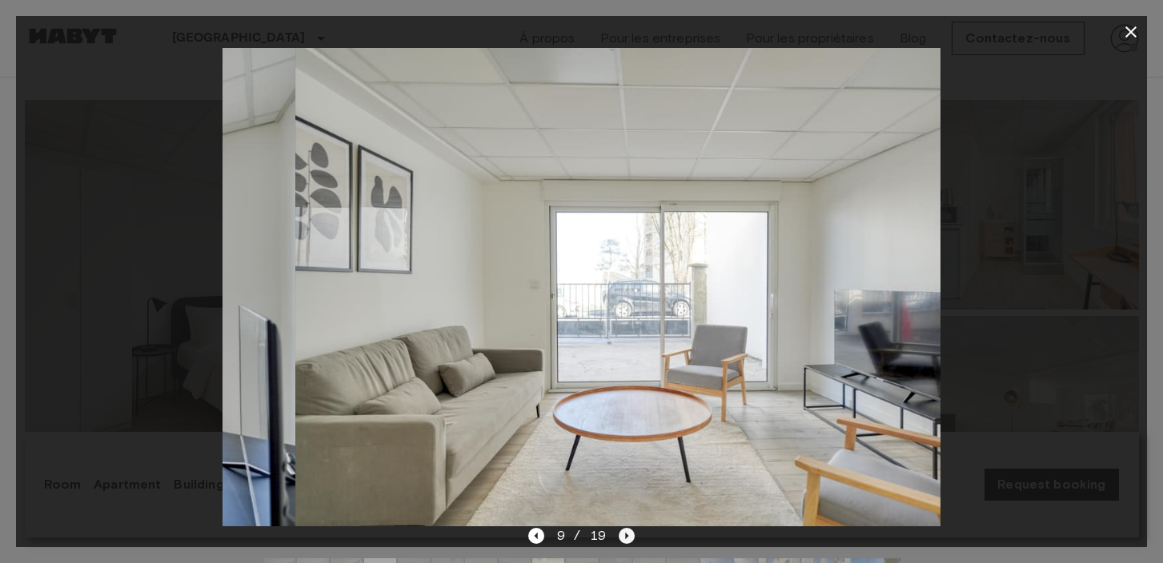
click at [625, 538] on icon "Next image" at bounding box center [626, 536] width 3 height 6
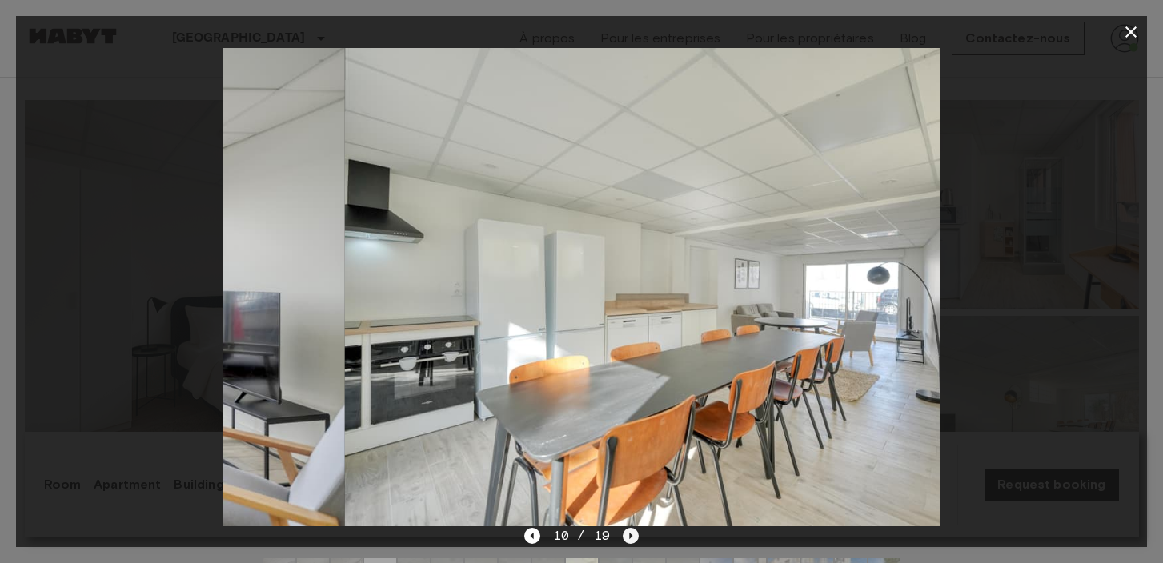
click at [625, 538] on icon "Next image" at bounding box center [631, 536] width 16 height 16
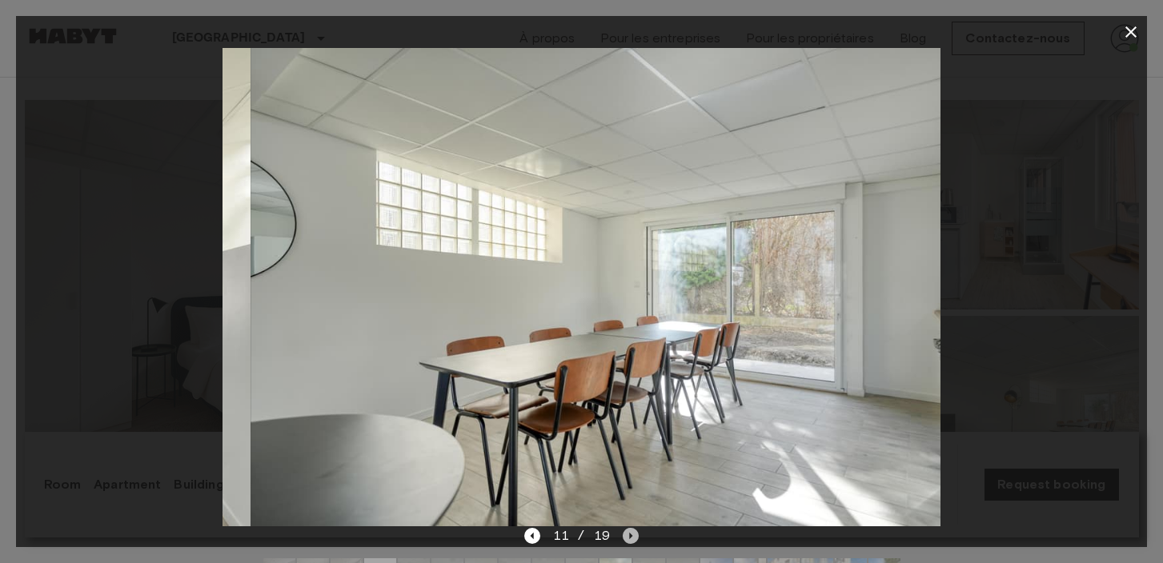
click at [625, 538] on icon "Next image" at bounding box center [631, 536] width 16 height 16
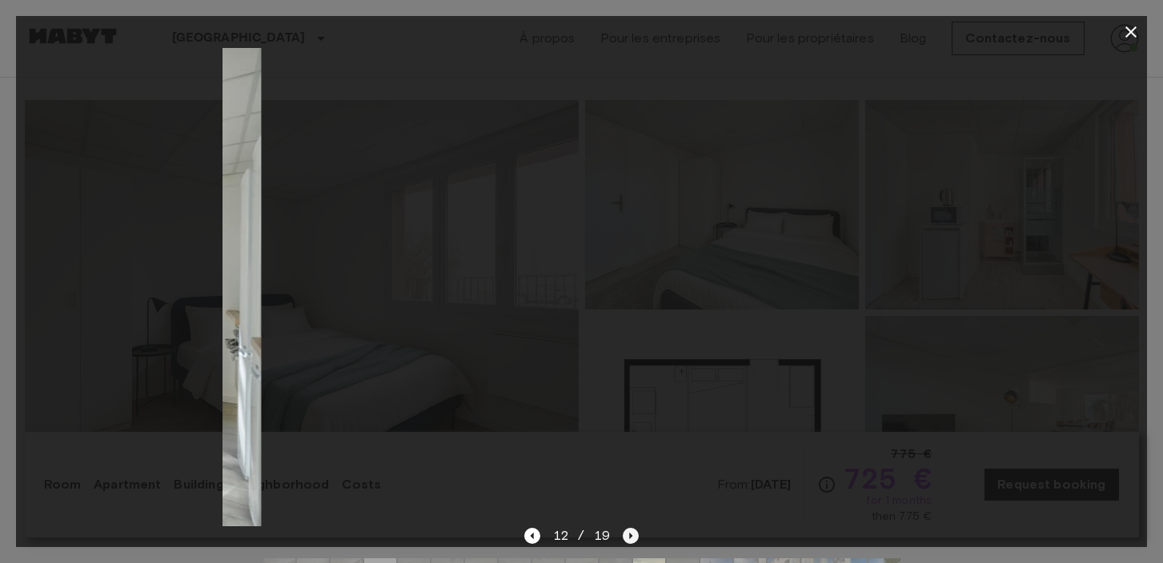
click at [625, 538] on icon "Next image" at bounding box center [631, 536] width 16 height 16
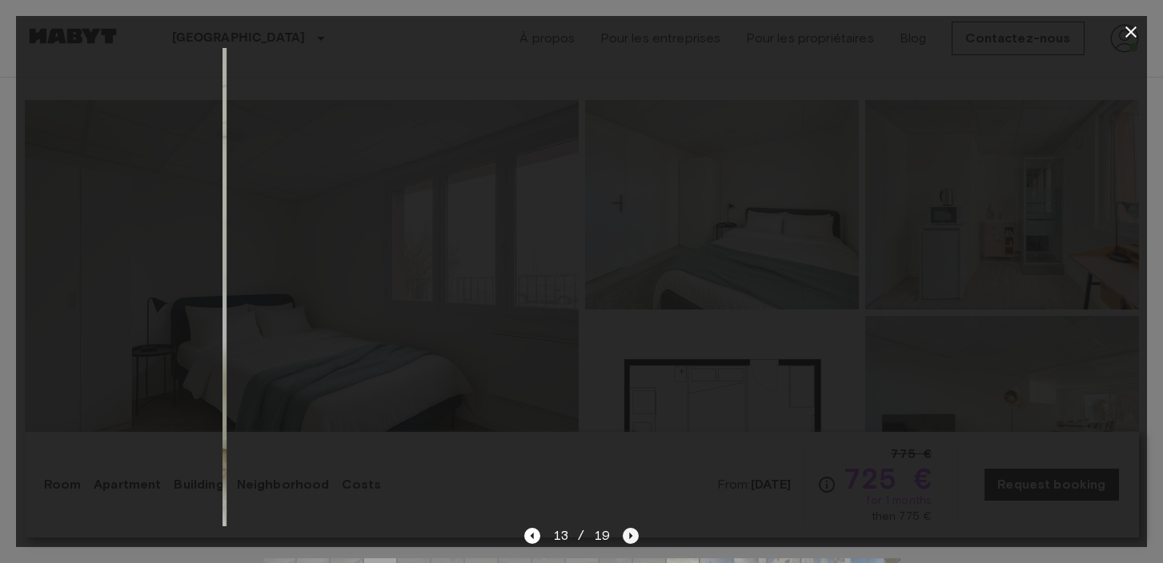
click at [625, 538] on icon "Next image" at bounding box center [631, 536] width 16 height 16
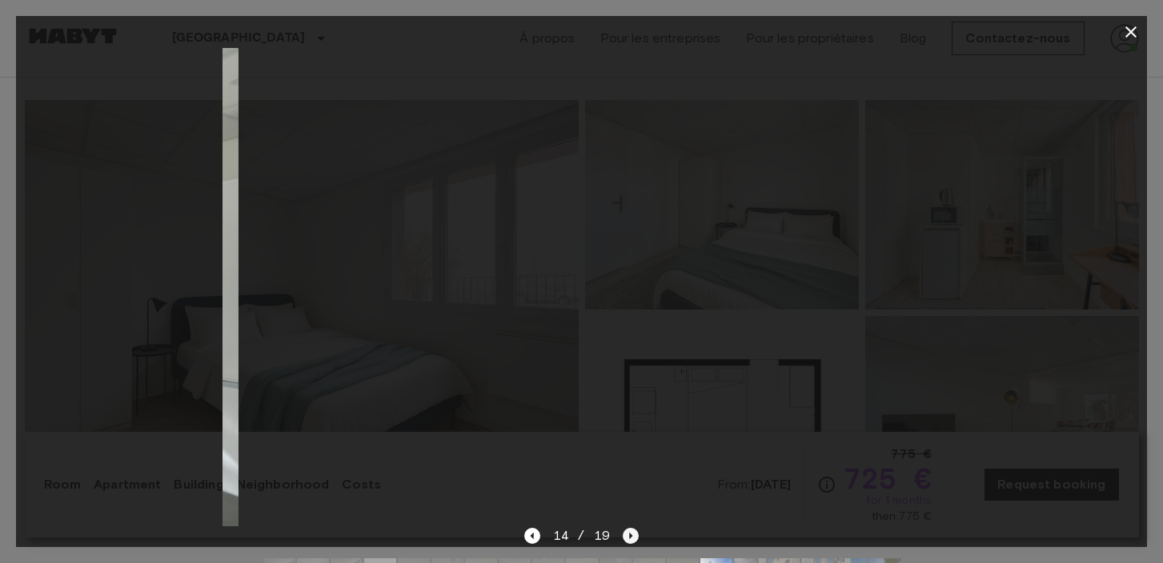
click at [625, 538] on icon "Next image" at bounding box center [631, 536] width 16 height 16
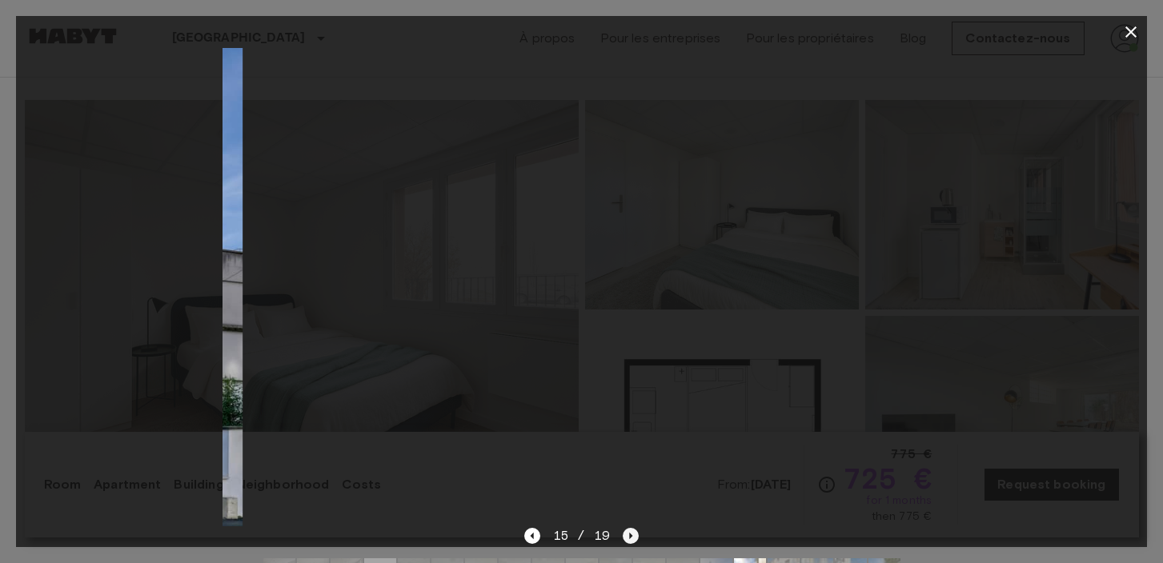
click at [625, 538] on icon "Next image" at bounding box center [631, 536] width 16 height 16
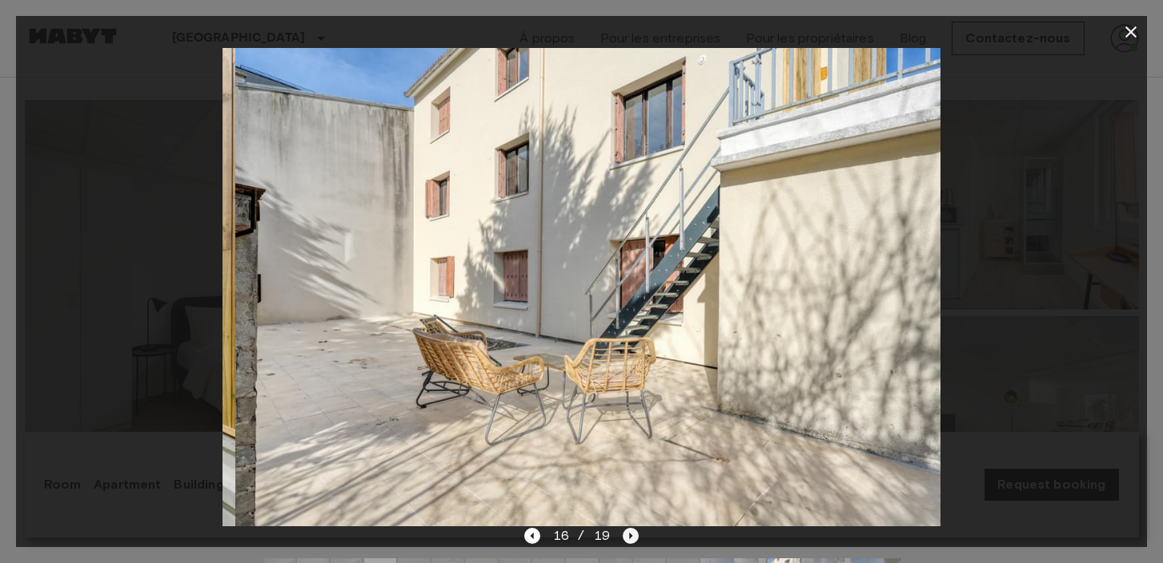
click at [625, 538] on icon "Next image" at bounding box center [631, 536] width 16 height 16
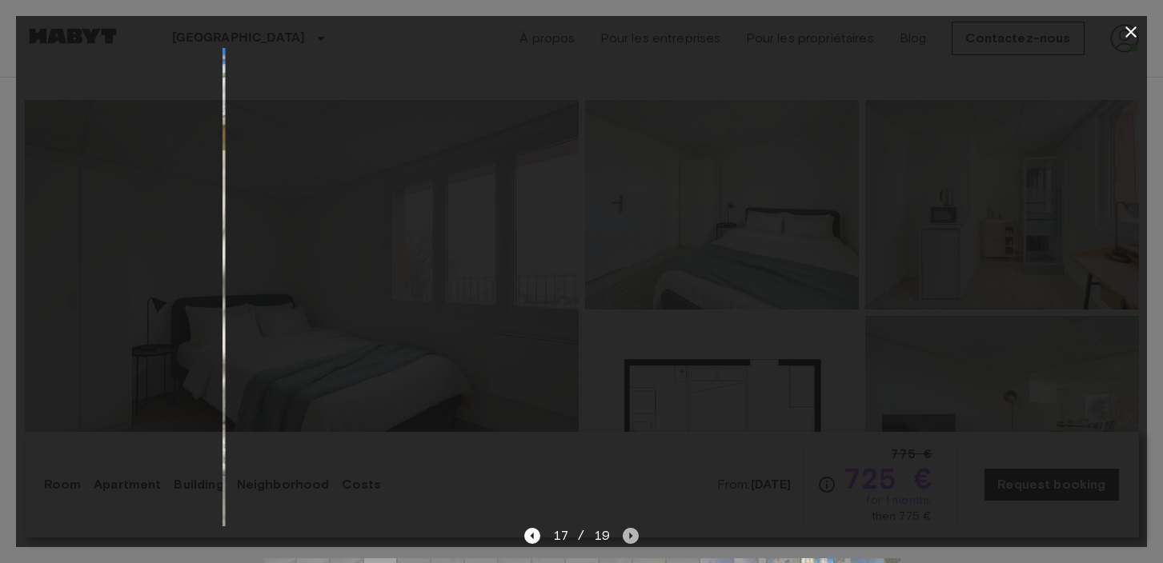
click at [625, 538] on icon "Next image" at bounding box center [631, 536] width 16 height 16
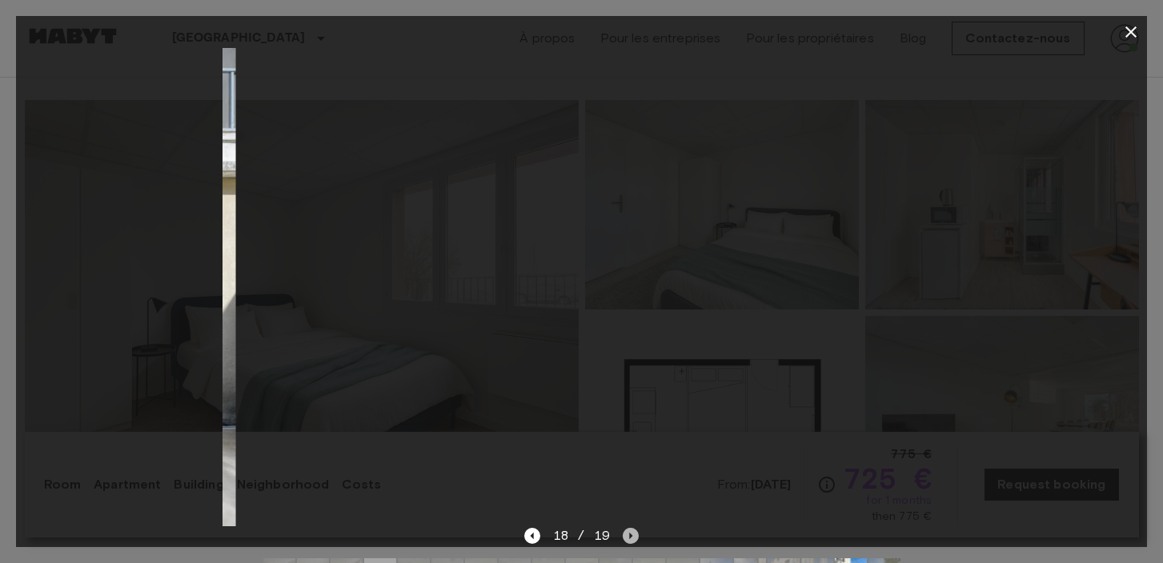
click at [625, 538] on icon "Next image" at bounding box center [631, 536] width 16 height 16
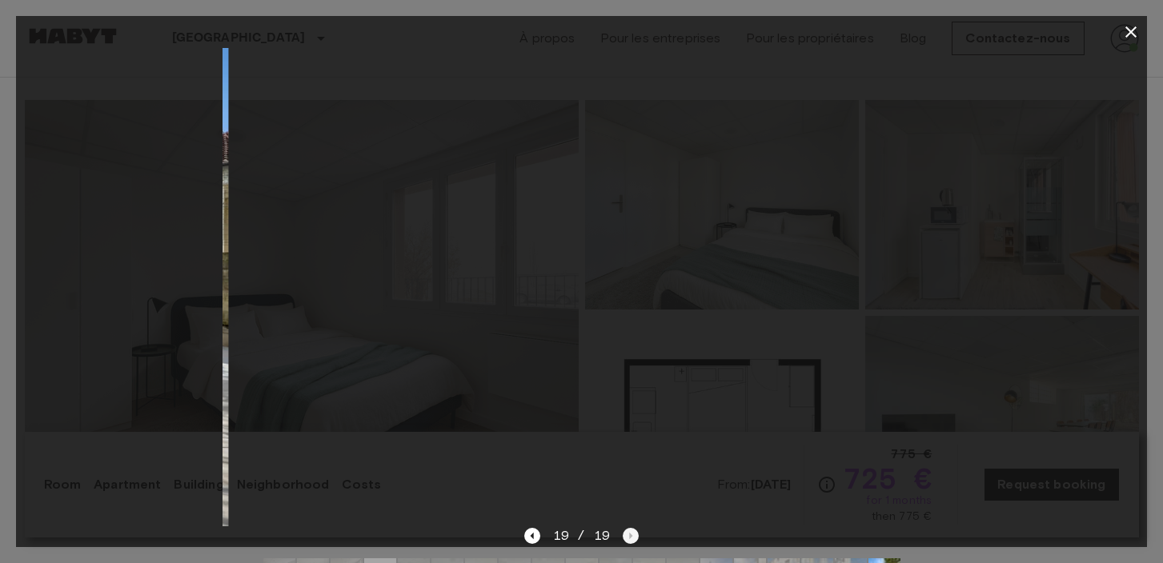
click at [625, 538] on div "19 / 19" at bounding box center [581, 535] width 114 height 19
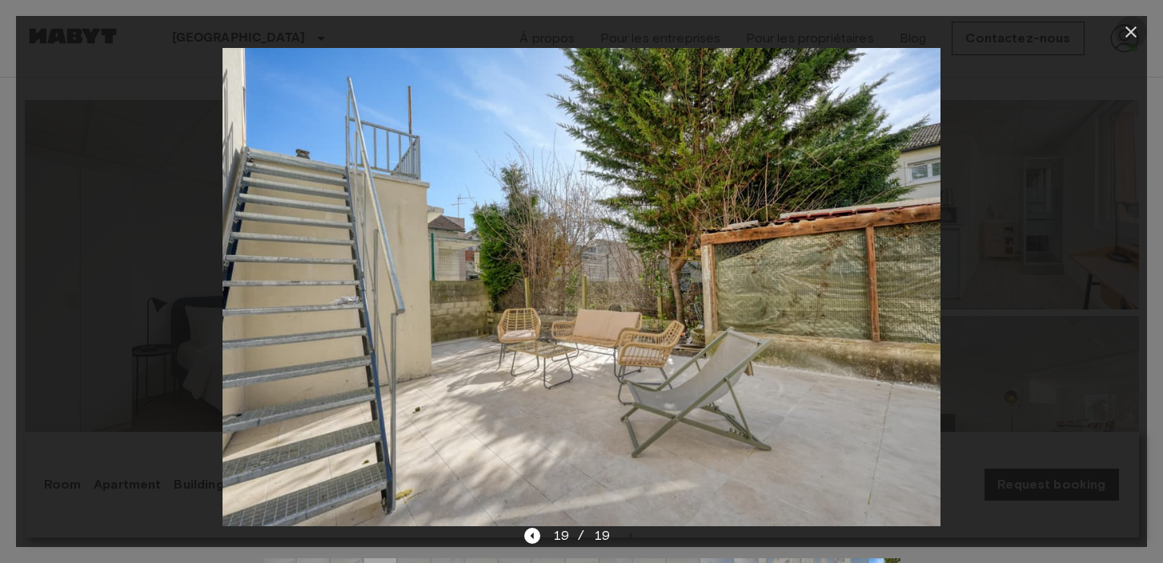
click at [1133, 33] on icon "button" at bounding box center [1130, 31] width 19 height 19
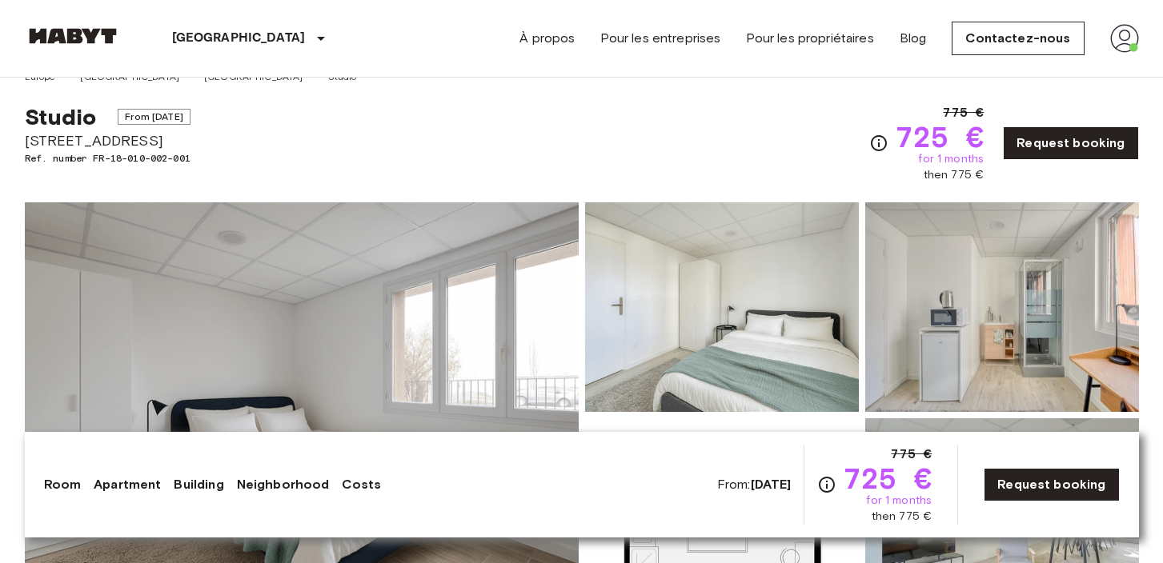
scroll to position [0, 0]
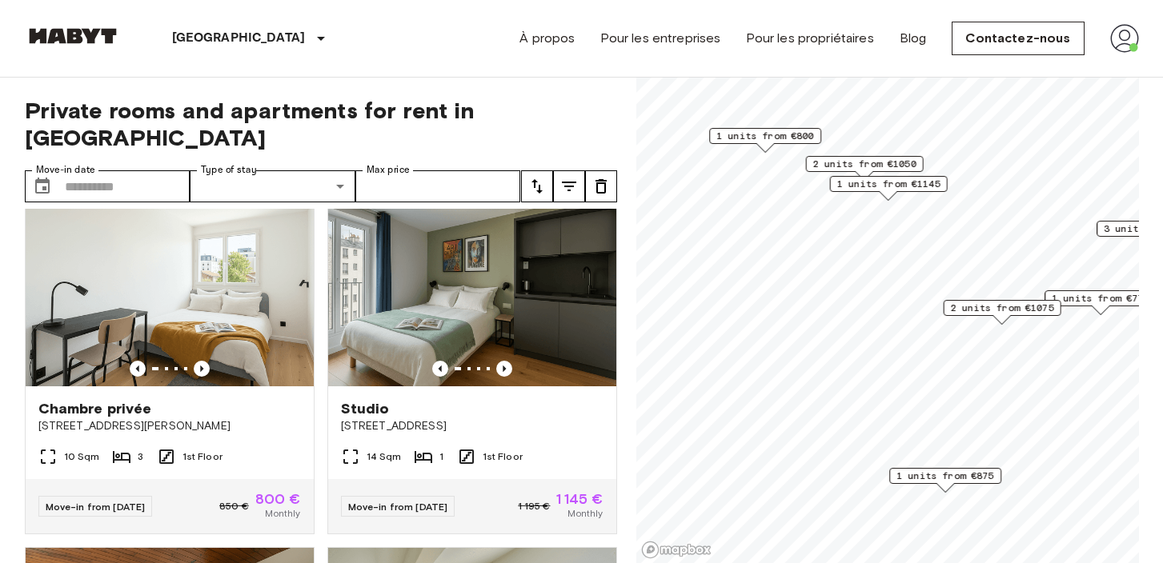
scroll to position [741, 0]
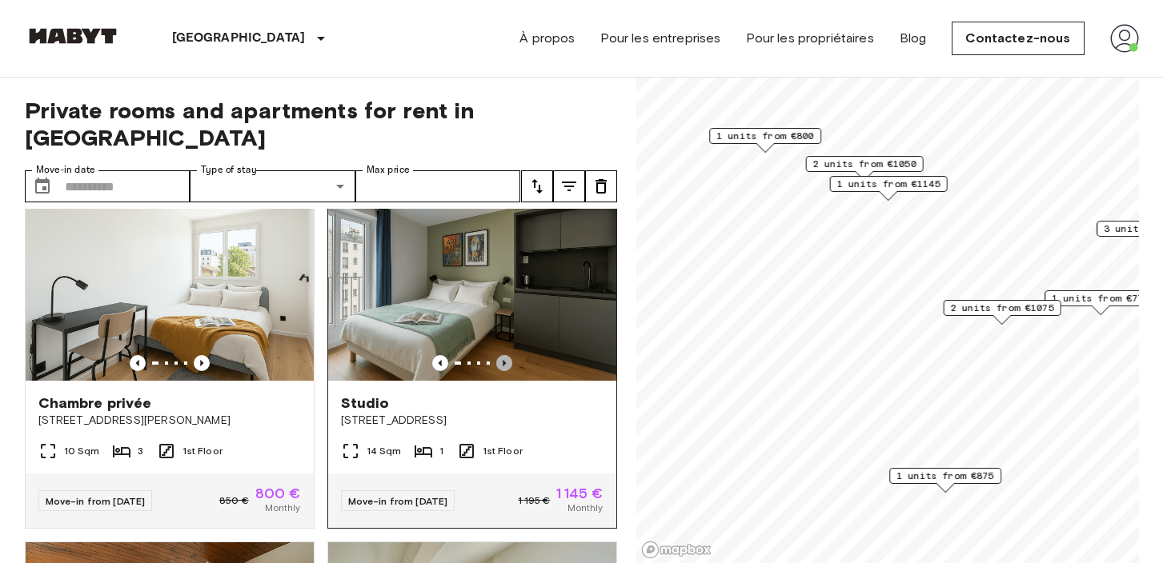
click at [507, 355] on icon "Previous image" at bounding box center [504, 363] width 16 height 16
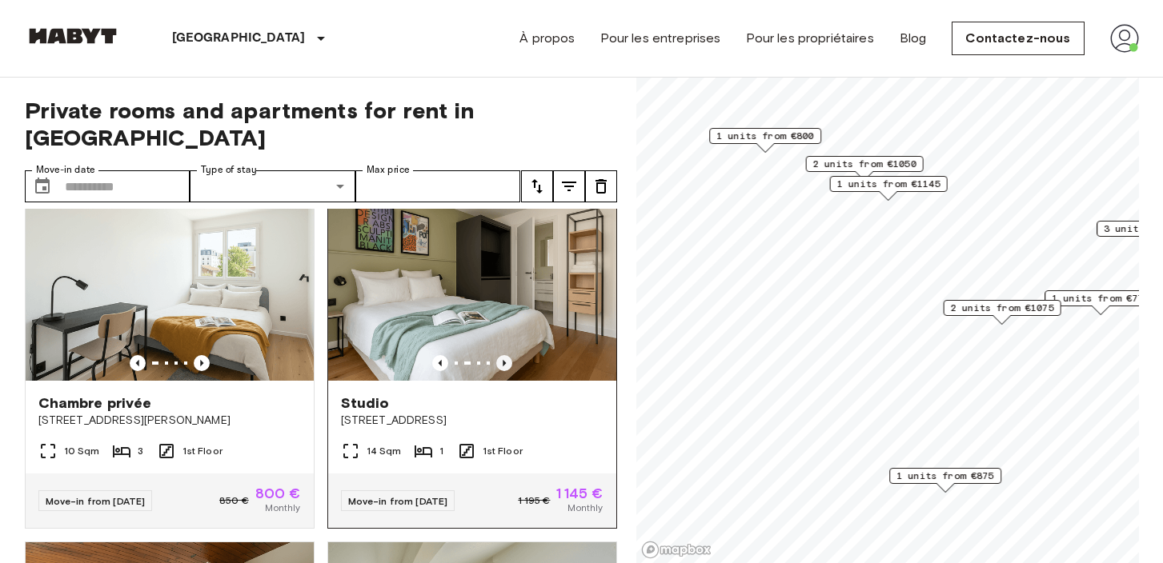
click at [507, 355] on icon "Previous image" at bounding box center [504, 363] width 16 height 16
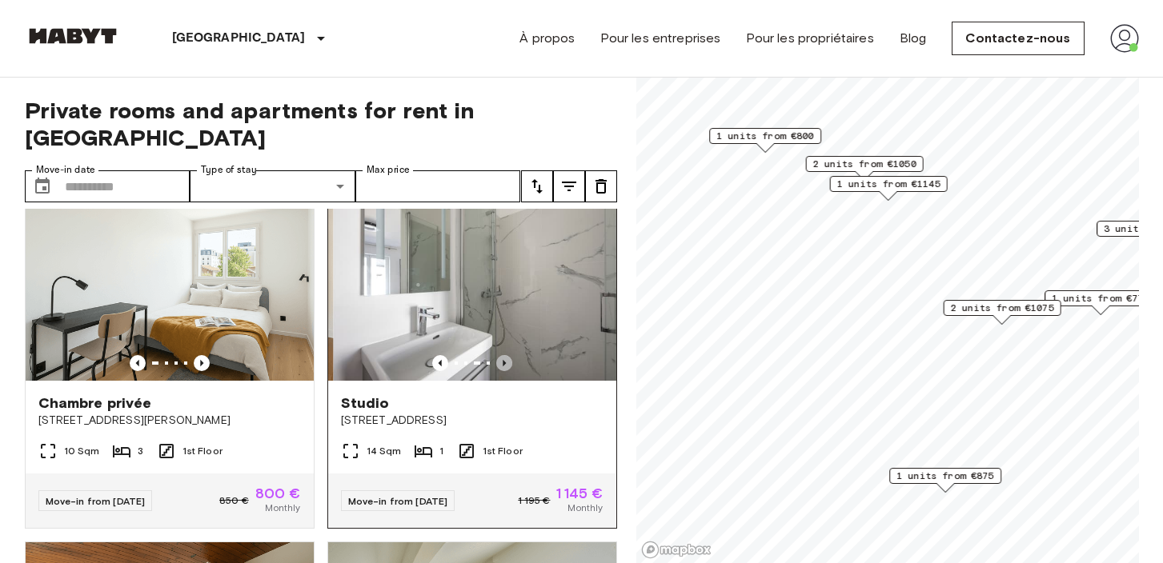
click at [507, 355] on icon "Previous image" at bounding box center [504, 363] width 16 height 16
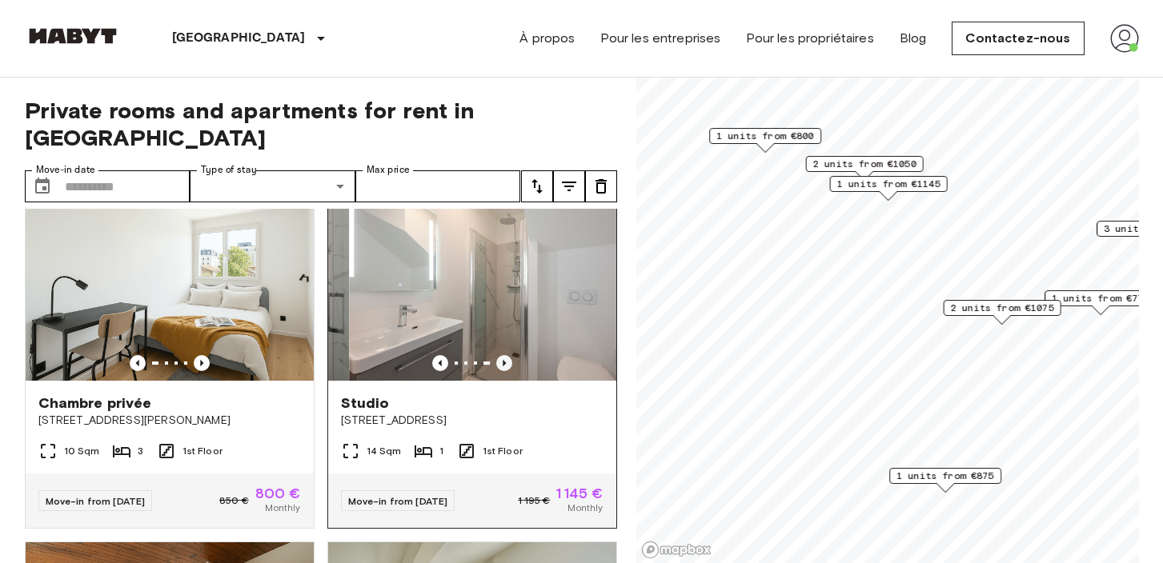
click at [507, 355] on icon "Previous image" at bounding box center [504, 363] width 16 height 16
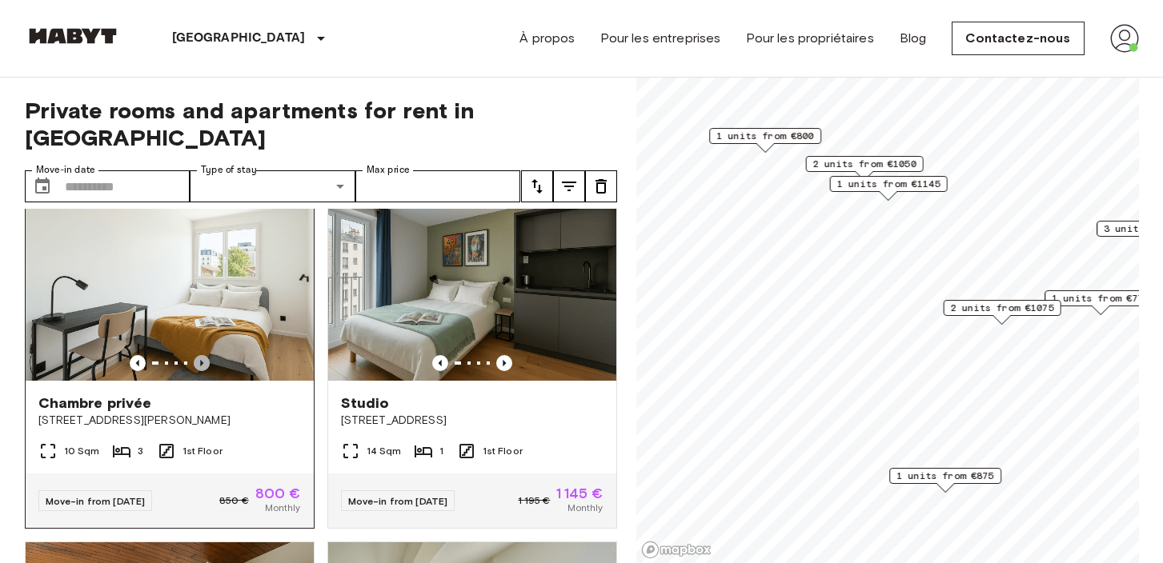
click at [194, 355] on icon "Previous image" at bounding box center [202, 363] width 16 height 16
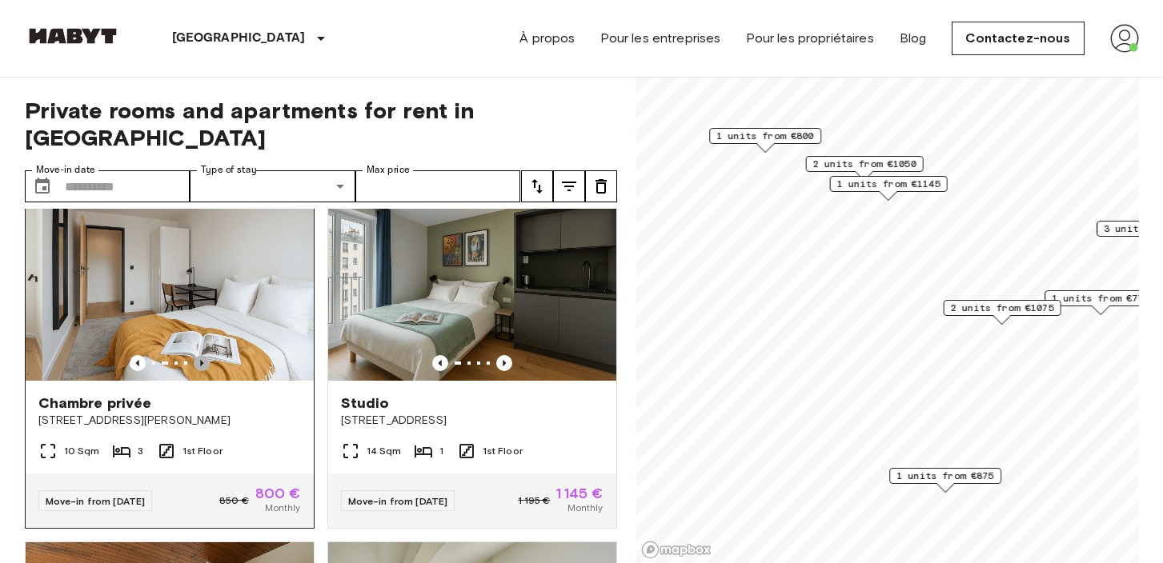
click at [199, 355] on icon "Previous image" at bounding box center [202, 363] width 16 height 16
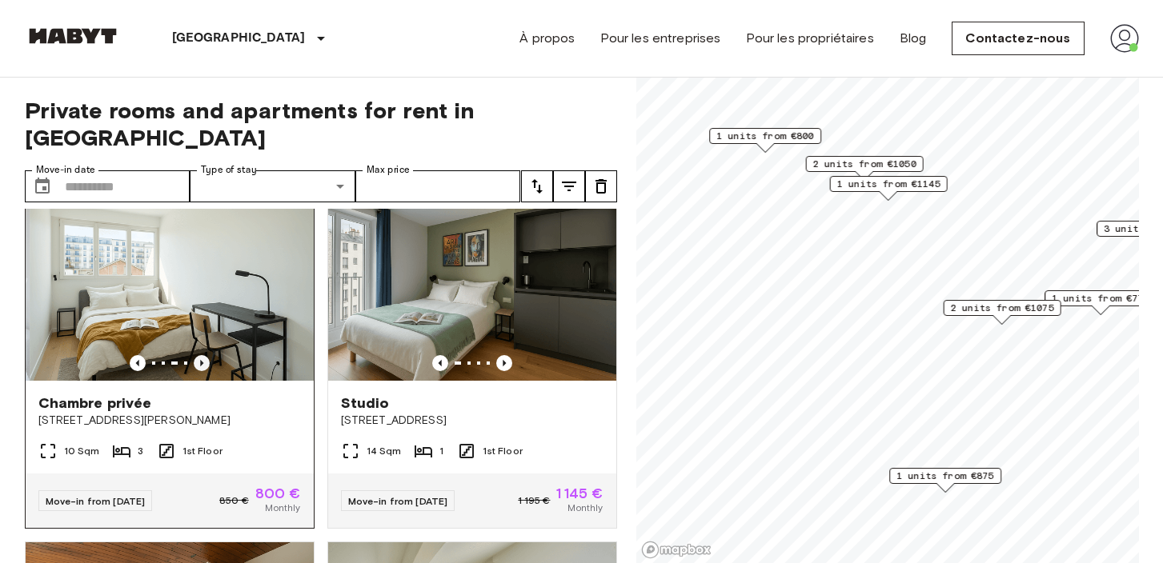
click at [199, 355] on icon "Previous image" at bounding box center [202, 363] width 16 height 16
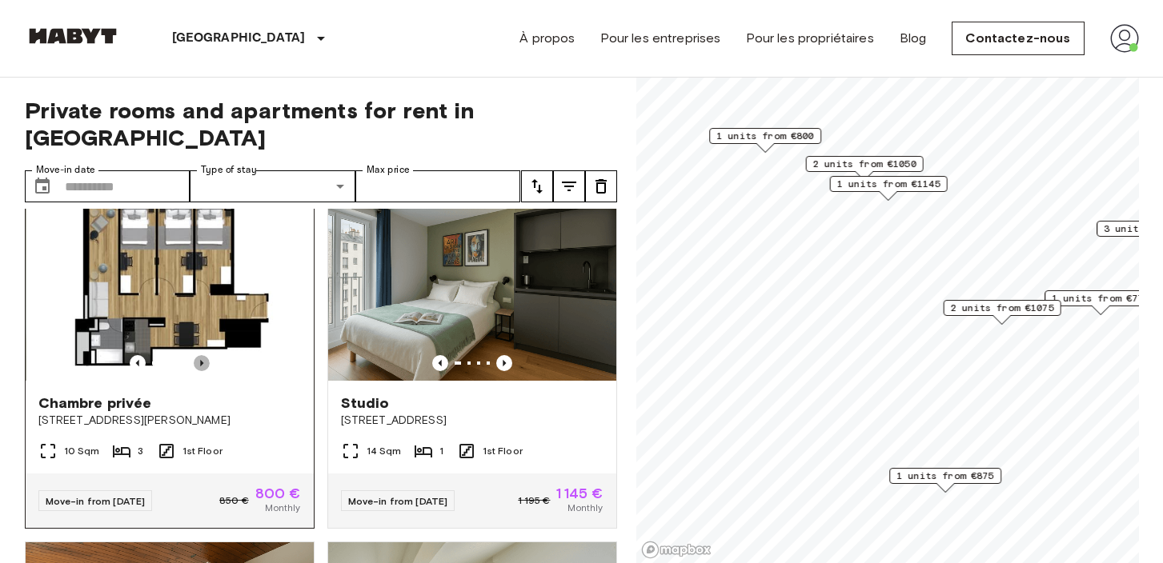
click at [199, 355] on icon "Previous image" at bounding box center [202, 363] width 16 height 16
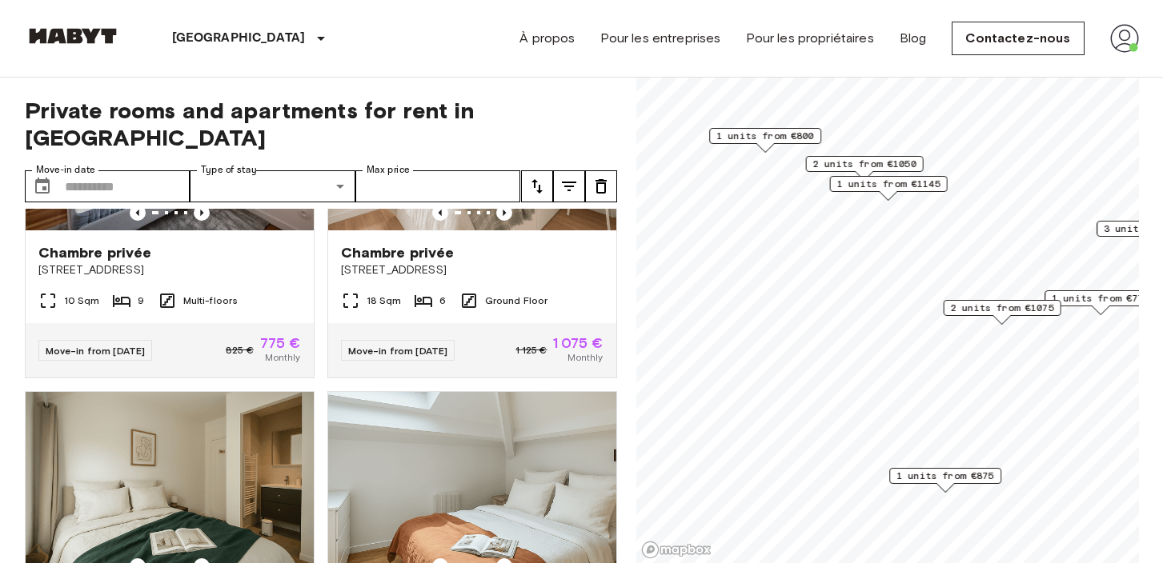
scroll to position [0, 0]
